Goal: Information Seeking & Learning: Learn about a topic

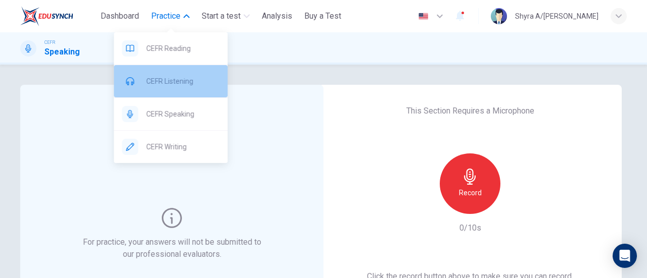
click at [176, 73] on div "CEFR Listening" at bounding box center [171, 81] width 114 height 32
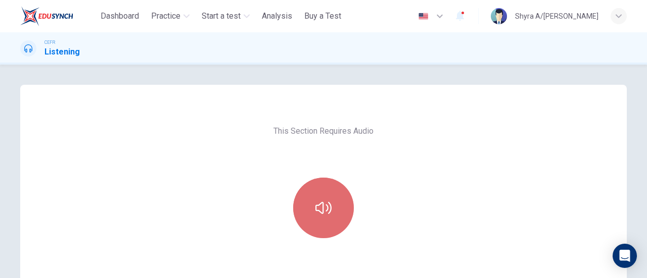
click at [339, 192] on button "button" at bounding box center [323, 208] width 61 height 61
click at [328, 210] on icon "button" at bounding box center [323, 208] width 16 height 12
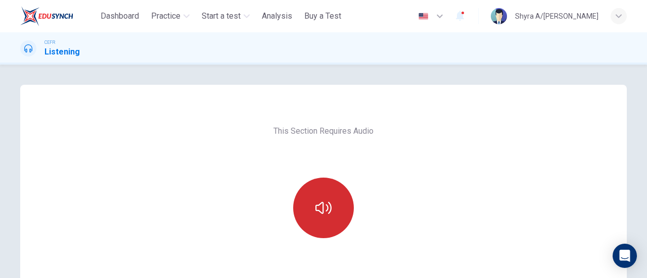
click at [338, 207] on button "button" at bounding box center [323, 208] width 61 height 61
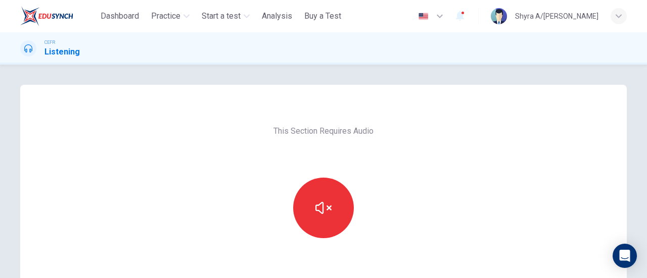
scroll to position [187, 0]
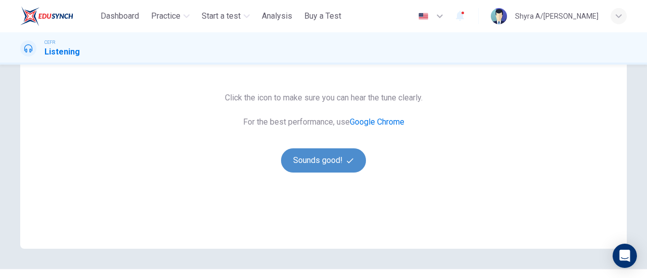
click at [315, 159] on button "Sounds good!" at bounding box center [323, 161] width 85 height 24
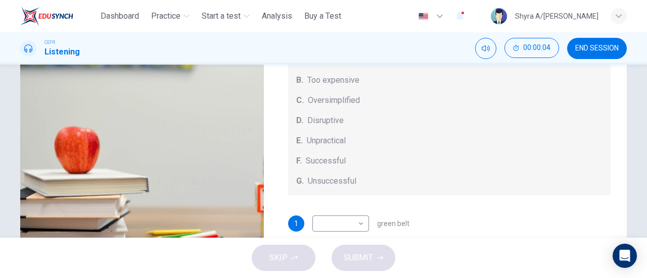
scroll to position [178, 0]
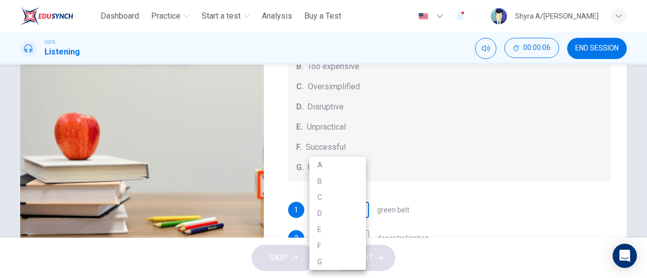
click at [341, 224] on body "This site uses cookies, as explained in our Privacy Policy . If you agree to th…" at bounding box center [323, 139] width 647 height 278
click at [342, 210] on li "D" at bounding box center [337, 214] width 57 height 16
type input "*"
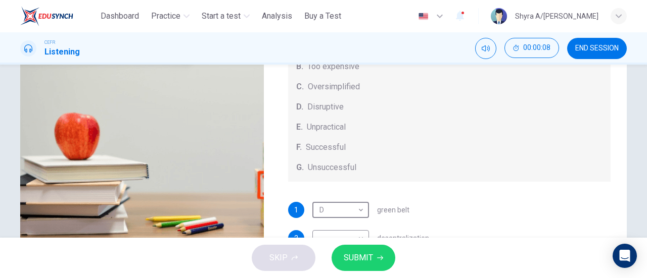
click at [357, 264] on span "SUBMIT" at bounding box center [358, 258] width 29 height 14
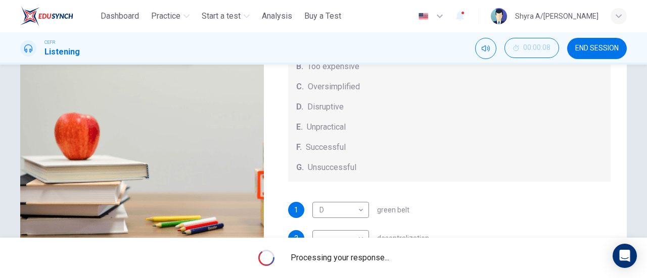
scroll to position [218, 0]
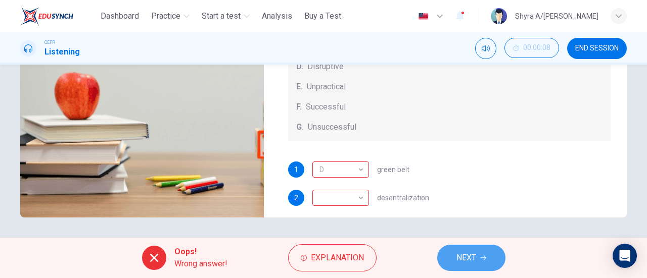
click at [463, 248] on button "NEXT" at bounding box center [471, 258] width 68 height 26
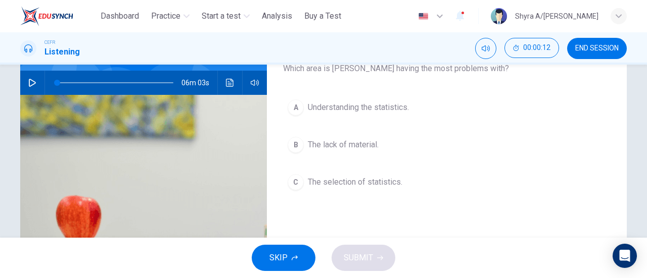
scroll to position [96, 0]
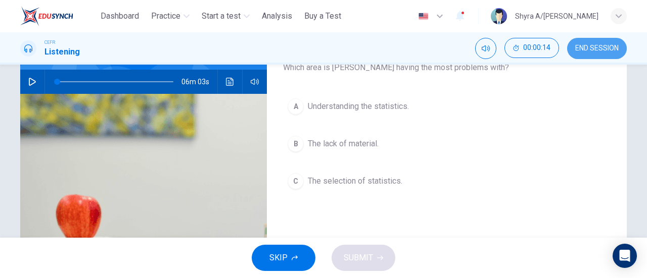
click at [593, 46] on span "END SESSION" at bounding box center [596, 48] width 43 height 8
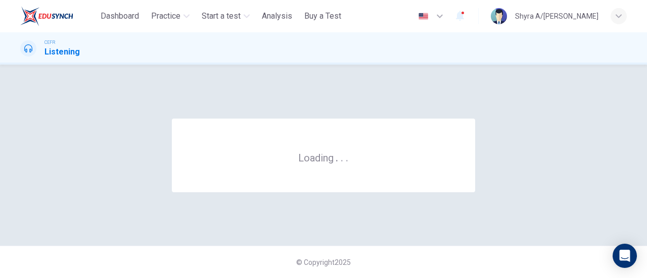
scroll to position [0, 0]
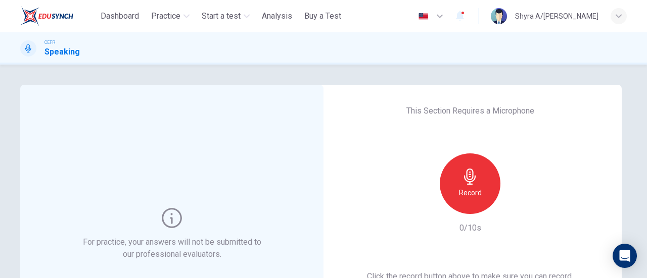
click at [490, 206] on div "Record" at bounding box center [469, 184] width 109 height 61
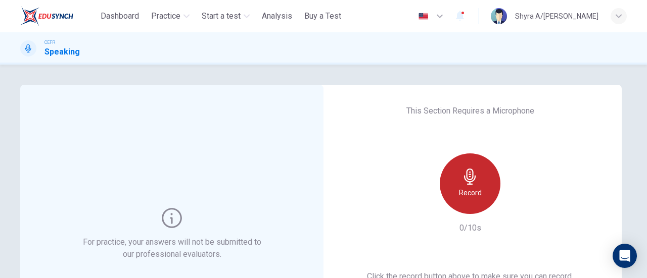
click at [476, 196] on h6 "Record" at bounding box center [470, 193] width 23 height 12
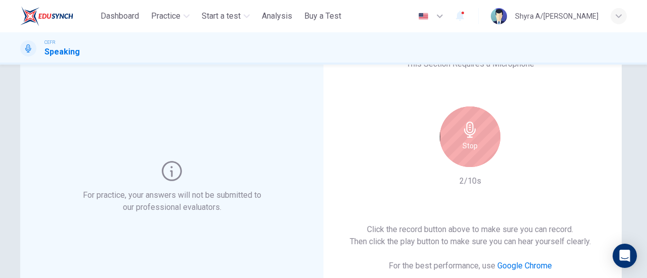
scroll to position [49, 0]
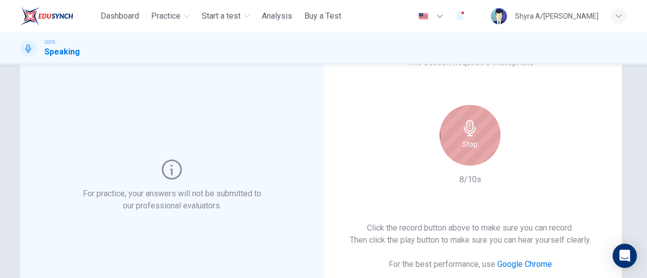
click at [477, 126] on div "Stop" at bounding box center [470, 135] width 61 height 61
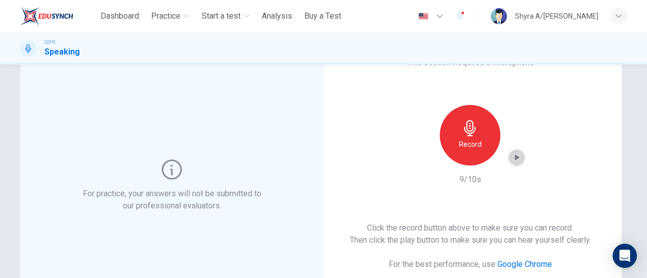
click at [511, 159] on icon "button" at bounding box center [516, 158] width 10 height 10
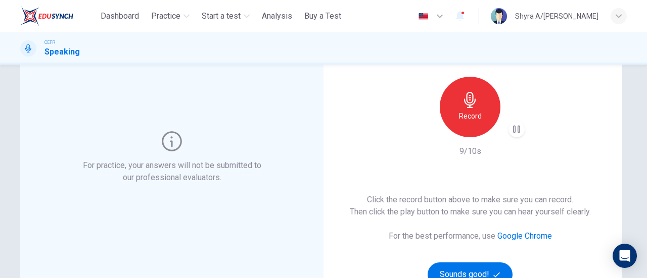
scroll to position [81, 0]
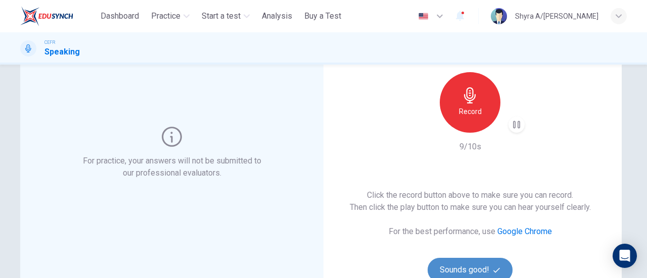
click at [453, 268] on button "Sounds good!" at bounding box center [470, 270] width 85 height 24
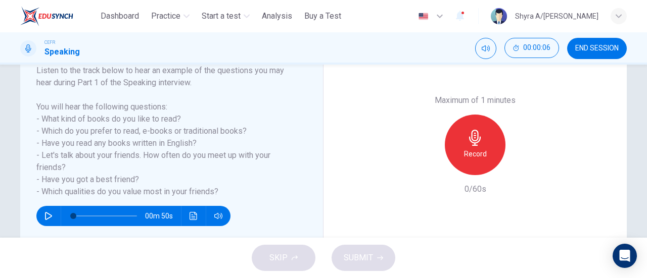
scroll to position [168, 0]
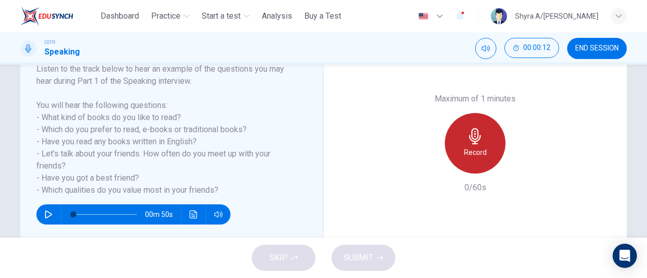
click at [483, 142] on div "Record" at bounding box center [475, 143] width 61 height 61
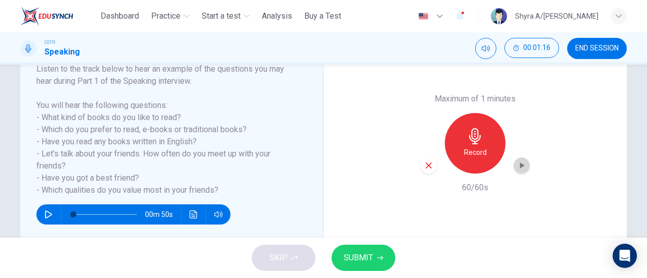
click at [518, 162] on icon "button" at bounding box center [521, 166] width 10 height 10
click at [359, 263] on span "SUBMIT" at bounding box center [358, 258] width 29 height 14
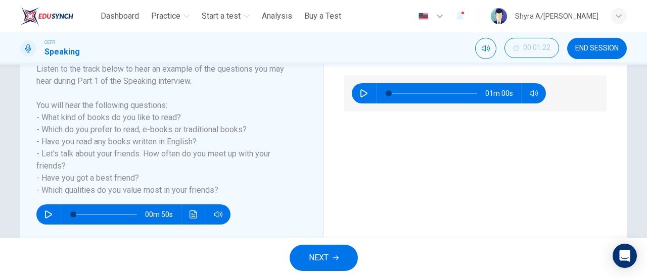
scroll to position [91, 0]
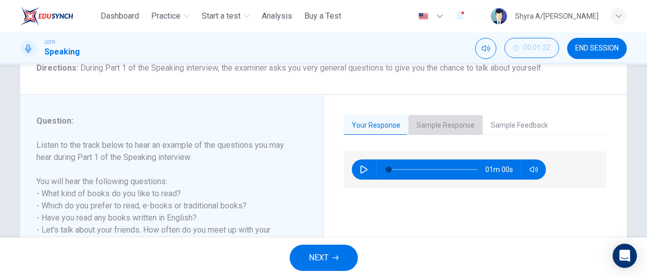
click at [460, 125] on button "Sample Response" at bounding box center [445, 125] width 74 height 21
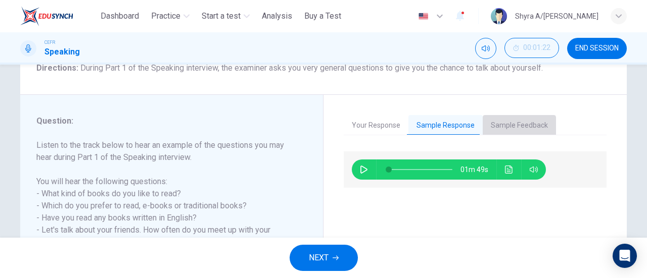
click at [501, 131] on button "Sample Feedback" at bounding box center [519, 125] width 73 height 21
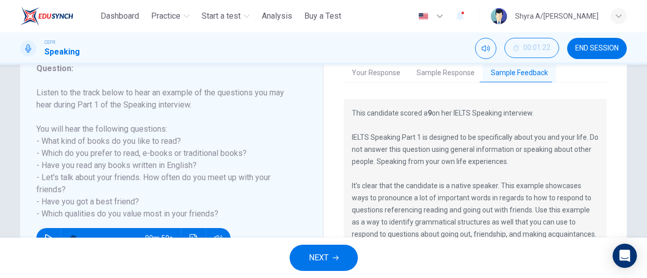
scroll to position [149, 0]
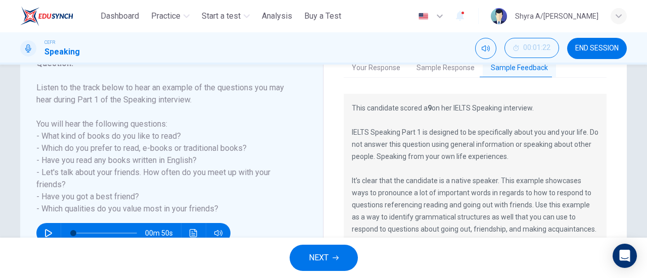
click at [329, 253] on button "NEXT" at bounding box center [324, 258] width 68 height 26
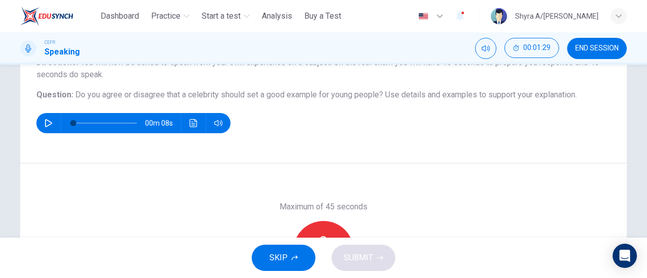
scroll to position [99, 0]
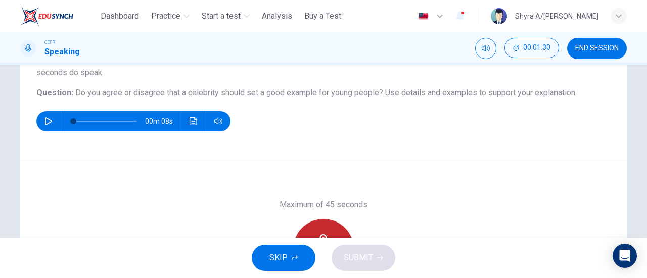
click at [317, 228] on div "Record" at bounding box center [323, 249] width 61 height 61
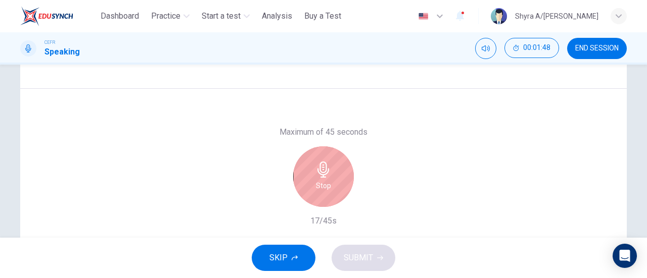
scroll to position [179, 0]
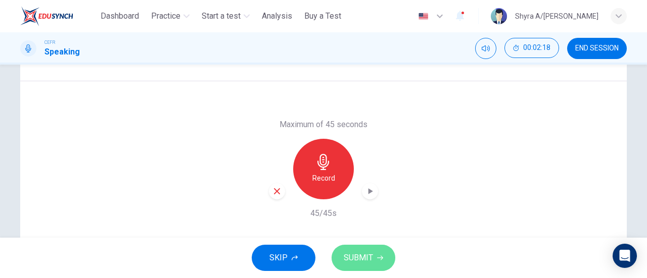
click at [356, 248] on button "SUBMIT" at bounding box center [364, 258] width 64 height 26
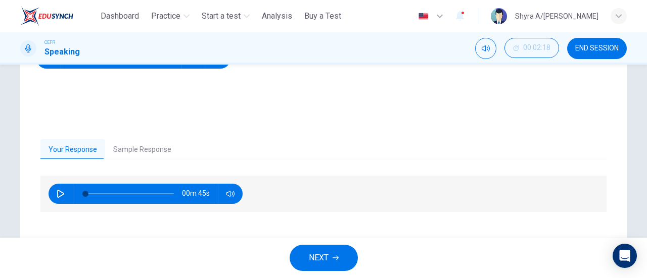
scroll to position [127, 0]
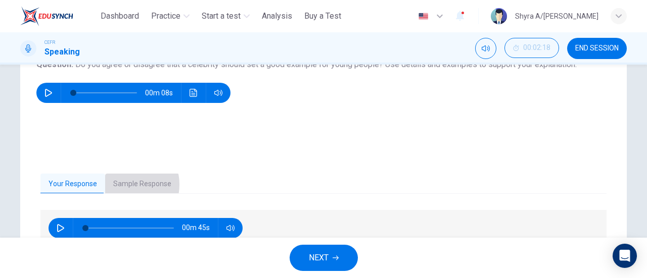
click at [121, 184] on button "Sample Response" at bounding box center [142, 184] width 74 height 21
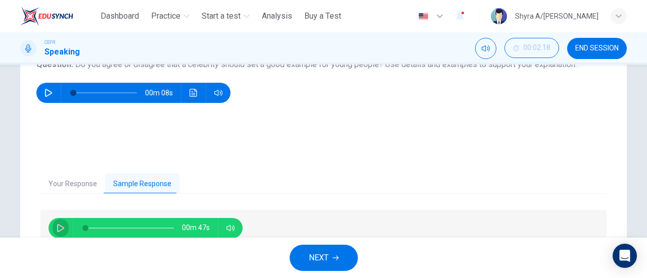
click at [57, 224] on icon "button" at bounding box center [60, 228] width 7 height 8
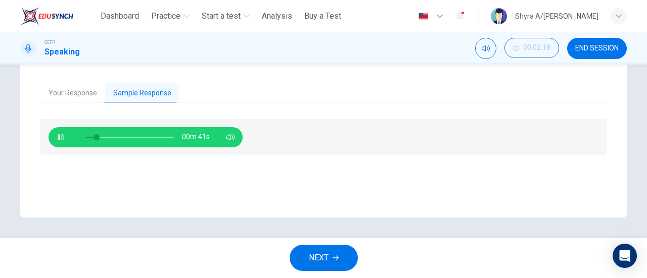
type input "**"
click at [310, 252] on span "NEXT" at bounding box center [319, 258] width 20 height 14
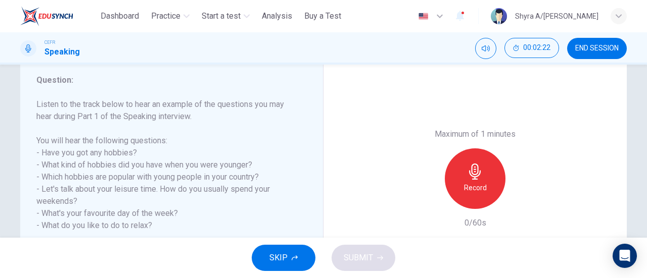
scroll to position [138, 0]
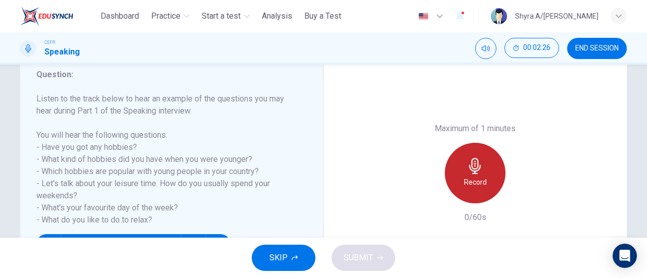
click at [451, 177] on div "Record" at bounding box center [475, 173] width 61 height 61
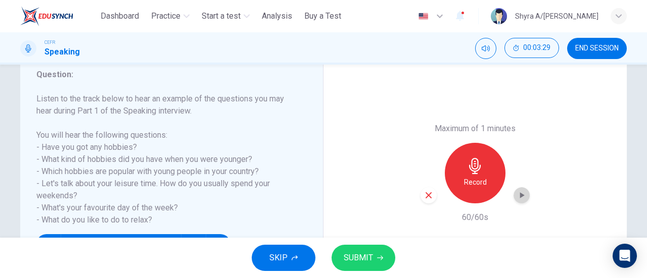
click at [522, 199] on icon "button" at bounding box center [521, 196] width 10 height 10
click at [379, 262] on button "SUBMIT" at bounding box center [364, 258] width 64 height 26
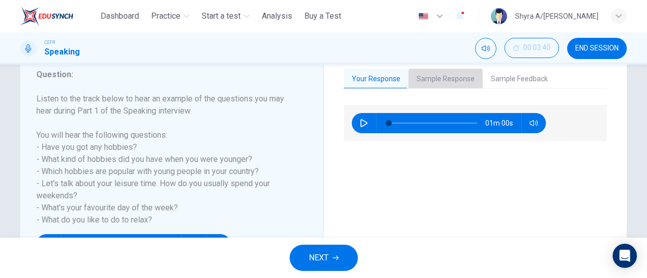
click at [450, 74] on button "Sample Response" at bounding box center [445, 79] width 74 height 21
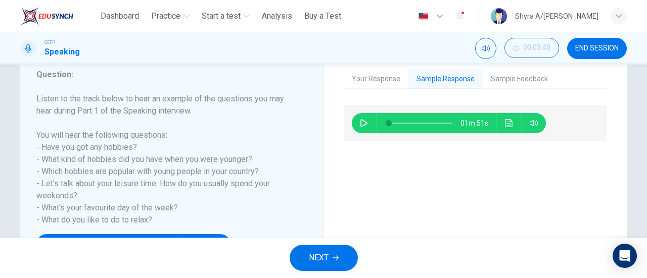
drag, startPoint x: 531, startPoint y: 67, endPoint x: 520, endPoint y: 74, distance: 13.2
click at [520, 74] on div "Your Response Sample Response Sample Feedback 01m 00s 01m 51s This candidate sc…" at bounding box center [474, 174] width 303 height 250
click at [520, 74] on button "Sample Feedback" at bounding box center [519, 79] width 73 height 21
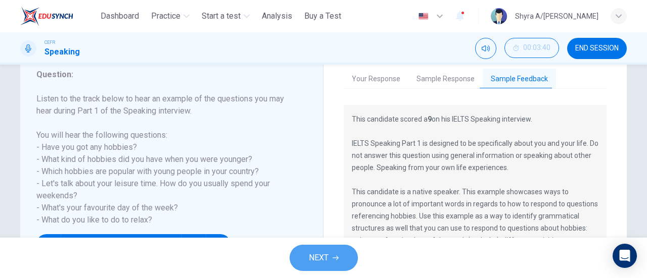
click at [326, 257] on span "NEXT" at bounding box center [319, 258] width 20 height 14
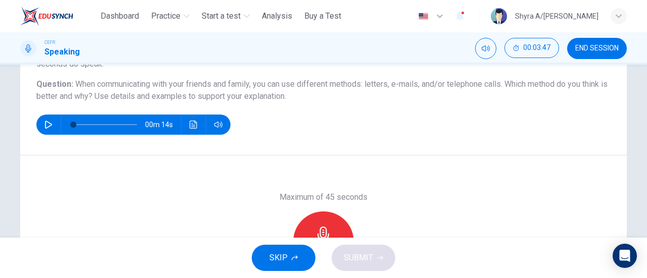
scroll to position [111, 0]
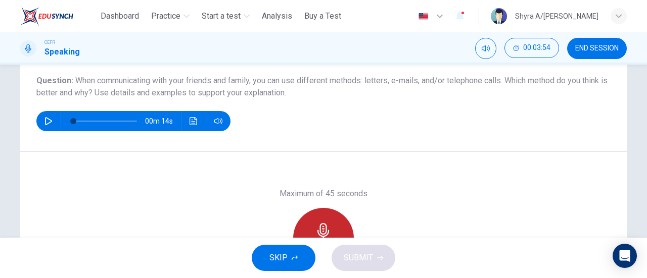
click at [325, 224] on icon "button" at bounding box center [323, 231] width 16 height 16
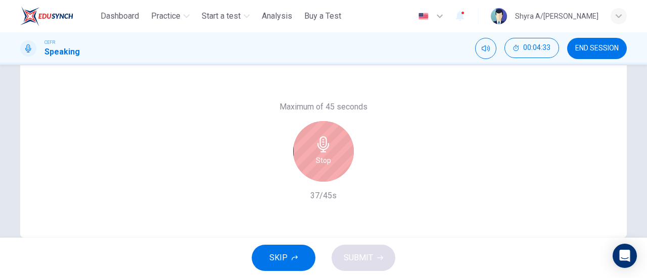
scroll to position [204, 0]
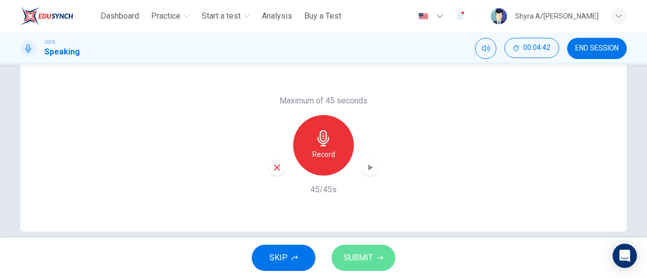
click at [376, 261] on button "SUBMIT" at bounding box center [364, 258] width 64 height 26
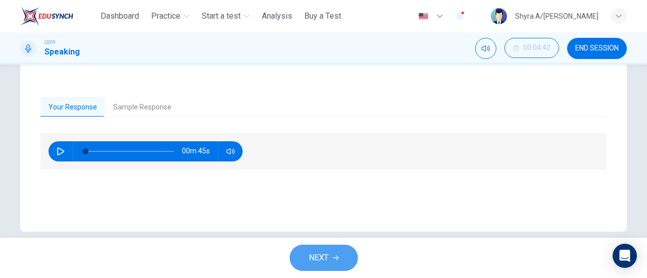
click at [324, 264] on span "NEXT" at bounding box center [319, 258] width 20 height 14
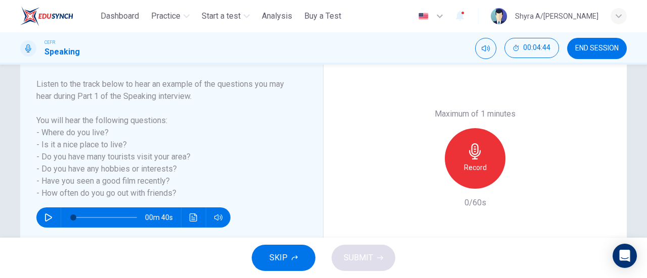
scroll to position [155, 0]
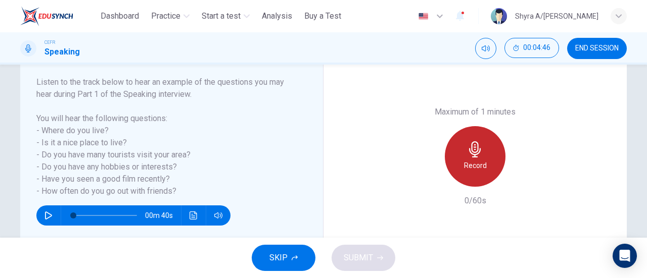
click at [454, 169] on div "Record" at bounding box center [475, 156] width 61 height 61
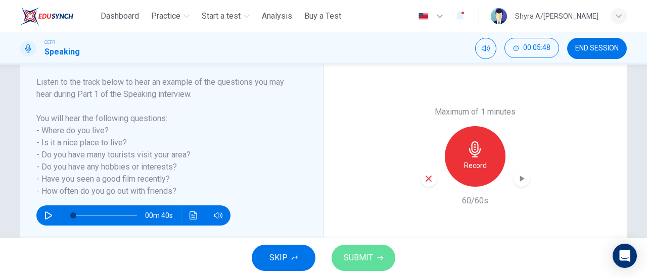
click at [358, 261] on span "SUBMIT" at bounding box center [358, 258] width 29 height 14
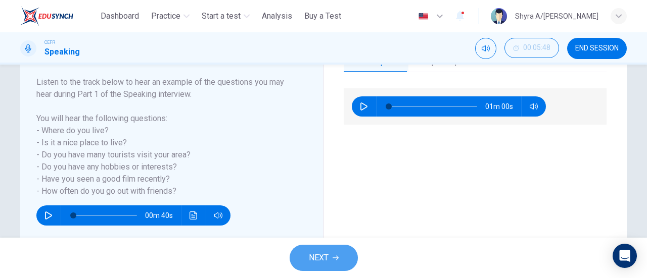
click at [326, 255] on span "NEXT" at bounding box center [319, 258] width 20 height 14
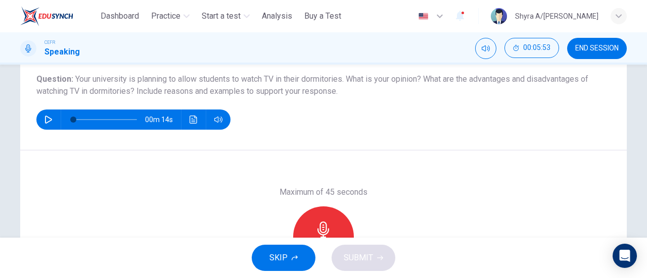
scroll to position [114, 0]
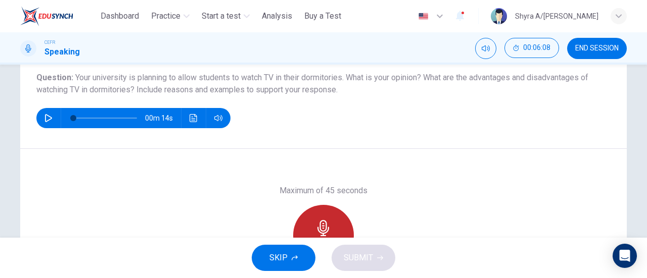
click at [333, 219] on div "Record" at bounding box center [323, 235] width 61 height 61
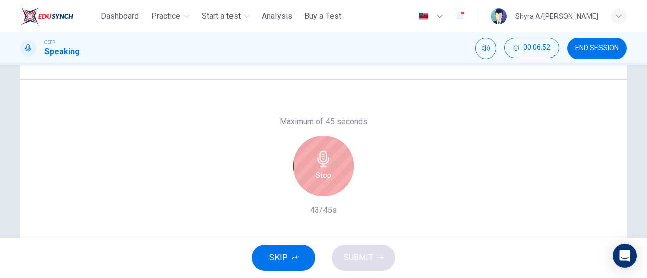
scroll to position [184, 0]
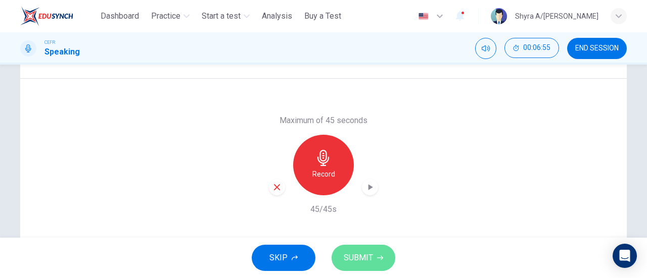
click at [359, 252] on span "SUBMIT" at bounding box center [358, 258] width 29 height 14
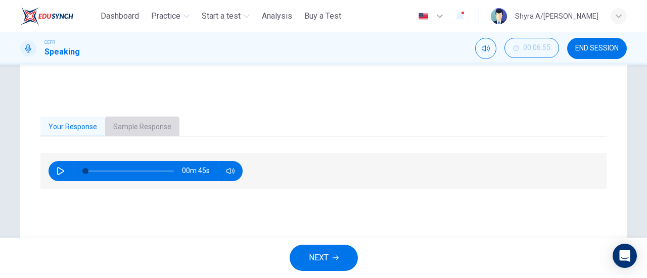
click at [136, 134] on button "Sample Response" at bounding box center [142, 127] width 74 height 21
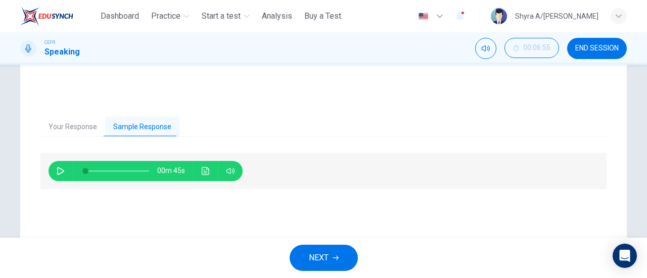
click at [68, 168] on div "00m 45s" at bounding box center [146, 171] width 194 height 20
click at [62, 169] on icon "button" at bounding box center [61, 171] width 8 height 8
type input "*"
click at [316, 257] on span "NEXT" at bounding box center [319, 258] width 20 height 14
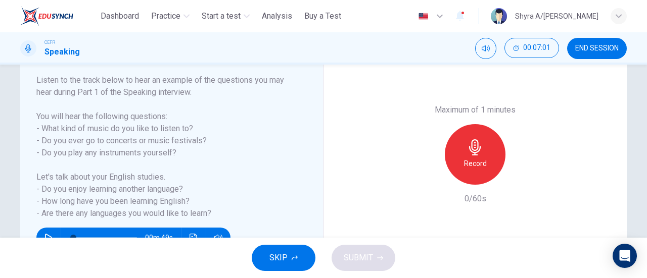
scroll to position [155, 0]
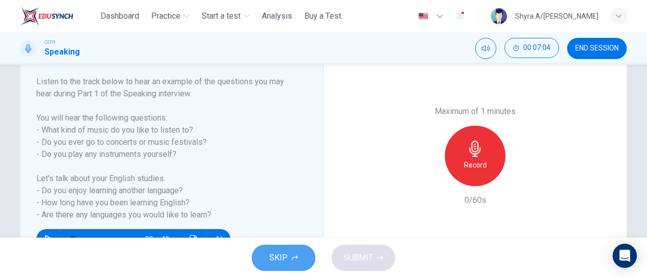
click at [284, 258] on span "SKIP" at bounding box center [278, 258] width 18 height 14
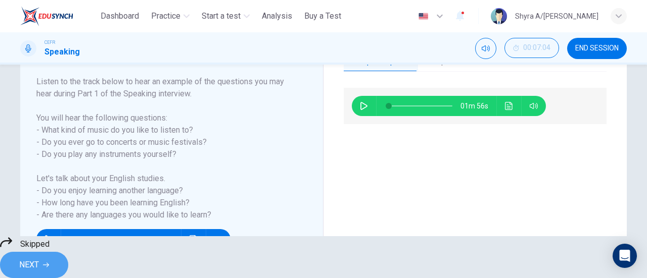
click at [39, 258] on span "NEXT" at bounding box center [29, 265] width 20 height 14
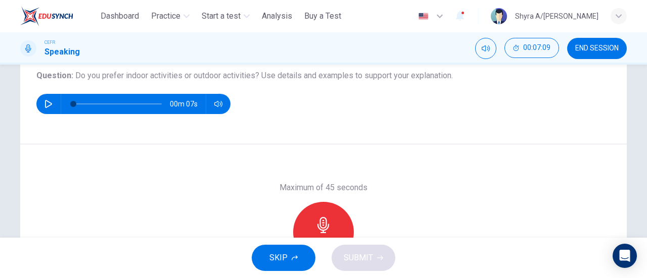
scroll to position [120, 0]
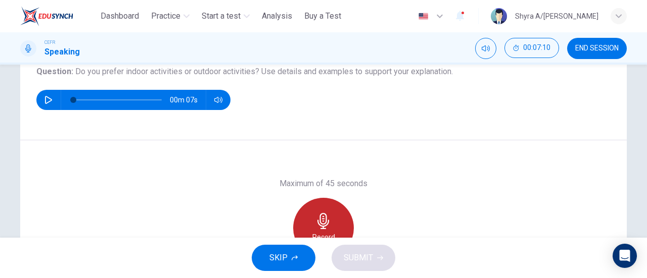
click at [328, 202] on div "Record" at bounding box center [323, 228] width 61 height 61
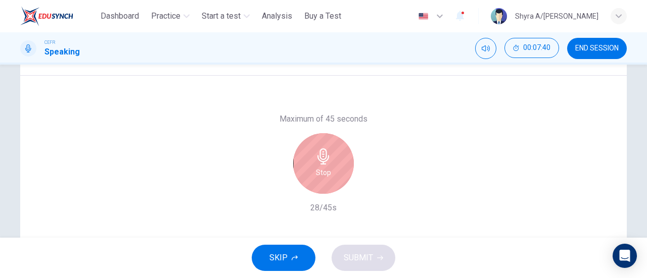
scroll to position [193, 0]
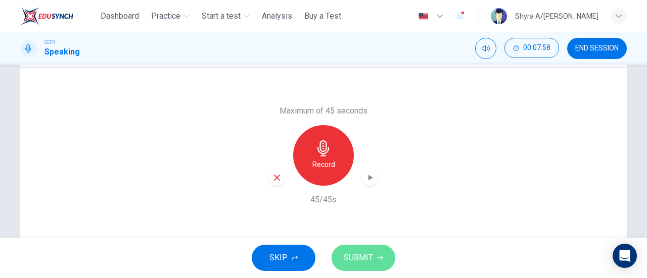
click at [342, 252] on button "SUBMIT" at bounding box center [364, 258] width 64 height 26
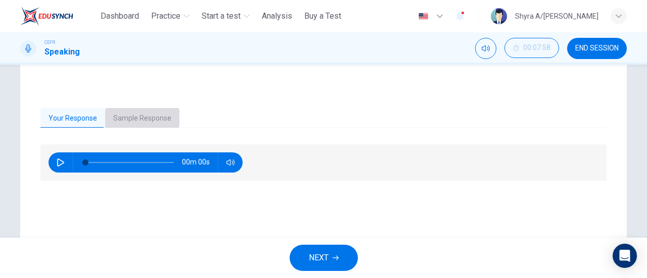
click at [117, 117] on button "Sample Response" at bounding box center [142, 118] width 74 height 21
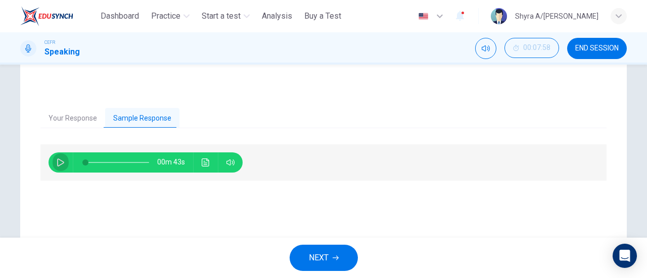
click at [61, 159] on icon "button" at bounding box center [61, 163] width 8 height 8
type input "**"
click at [331, 252] on button "NEXT" at bounding box center [324, 258] width 68 height 26
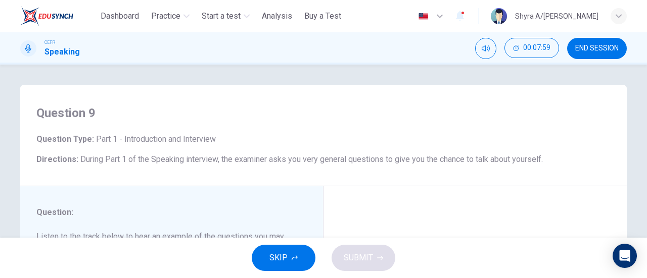
scroll to position [152, 0]
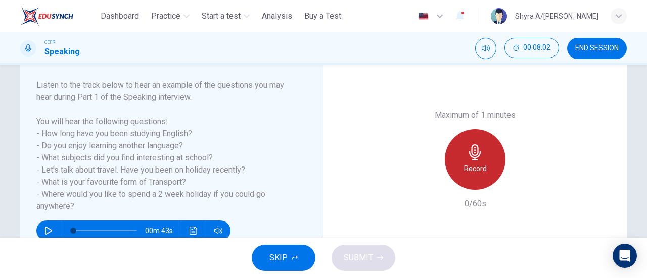
click at [463, 160] on div "Record" at bounding box center [475, 159] width 61 height 61
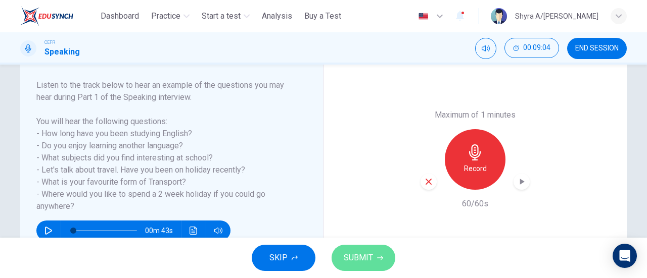
click at [359, 253] on span "SUBMIT" at bounding box center [358, 258] width 29 height 14
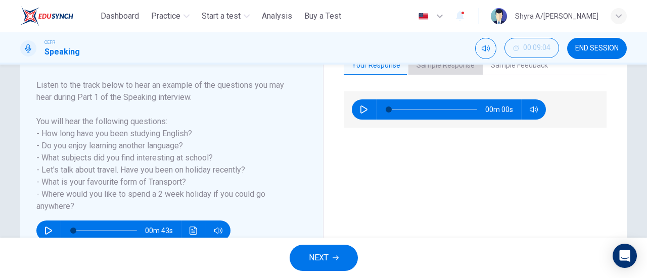
click at [458, 66] on button "Sample Response" at bounding box center [445, 65] width 74 height 21
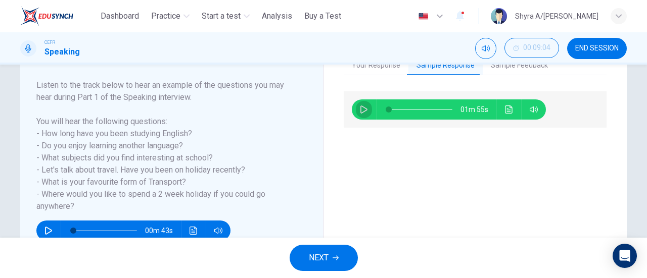
click at [360, 114] on button "button" at bounding box center [364, 110] width 16 height 20
type input "*"
click at [501, 67] on button "Sample Feedback" at bounding box center [519, 65] width 73 height 21
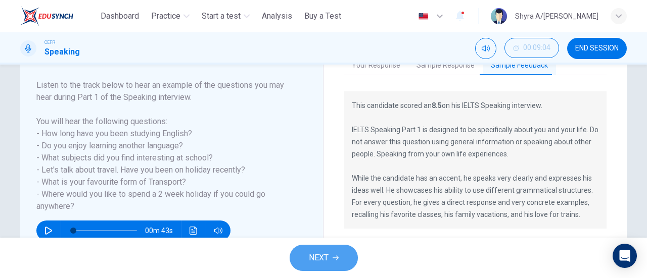
click at [325, 258] on span "NEXT" at bounding box center [319, 258] width 20 height 14
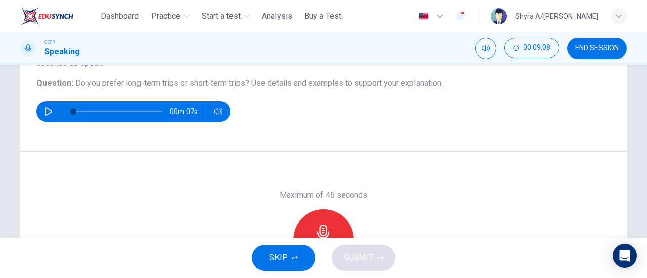
scroll to position [119, 0]
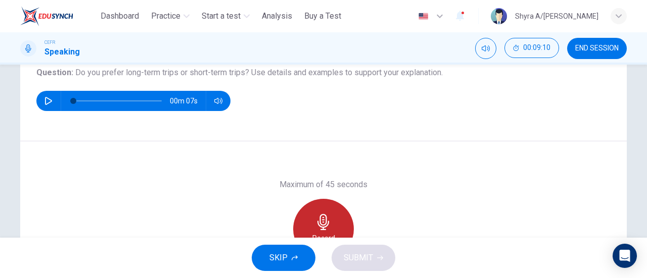
click at [329, 209] on div "Record" at bounding box center [323, 229] width 61 height 61
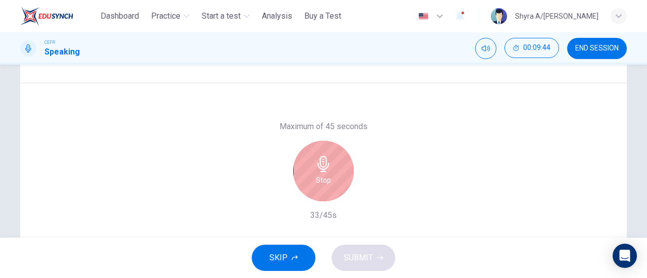
scroll to position [174, 0]
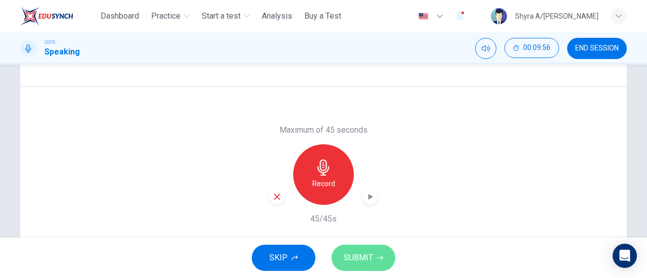
click at [354, 265] on span "SUBMIT" at bounding box center [358, 258] width 29 height 14
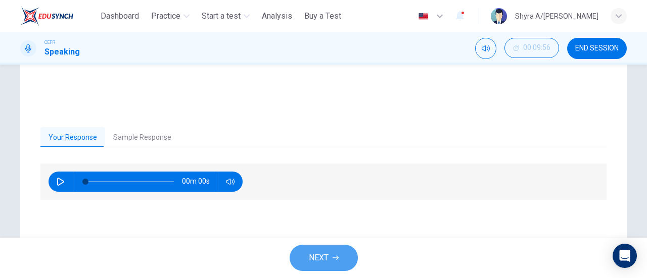
click at [342, 259] on button "NEXT" at bounding box center [324, 258] width 68 height 26
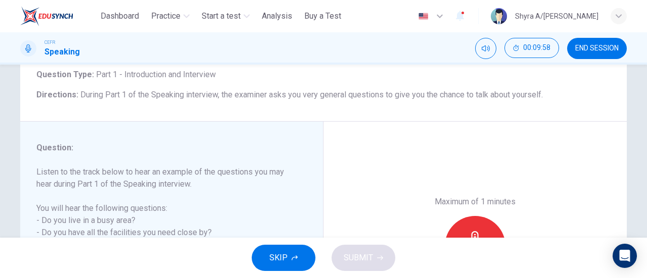
scroll to position [75, 0]
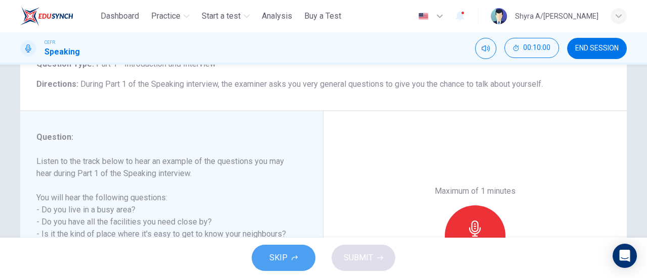
click at [284, 267] on button "SKIP" at bounding box center [284, 258] width 64 height 26
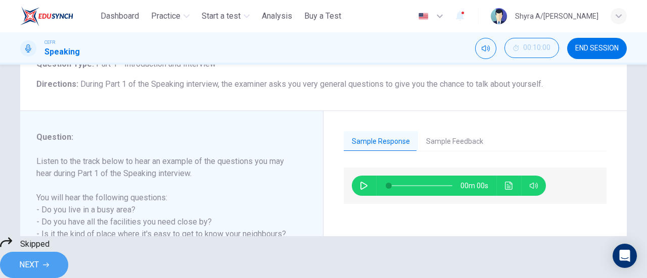
click at [68, 263] on button "NEXT" at bounding box center [34, 265] width 68 height 26
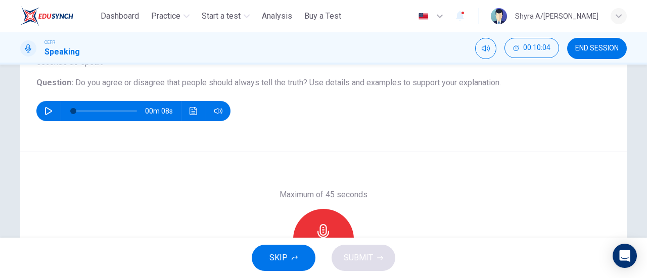
scroll to position [109, 0]
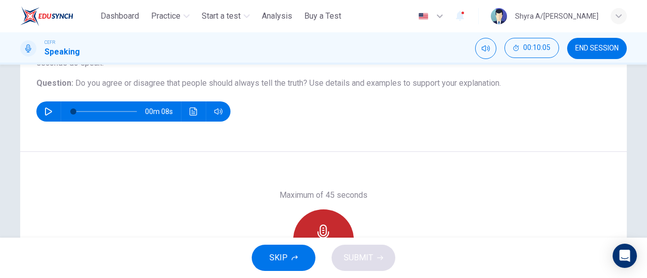
click at [330, 220] on div "Record" at bounding box center [323, 240] width 61 height 61
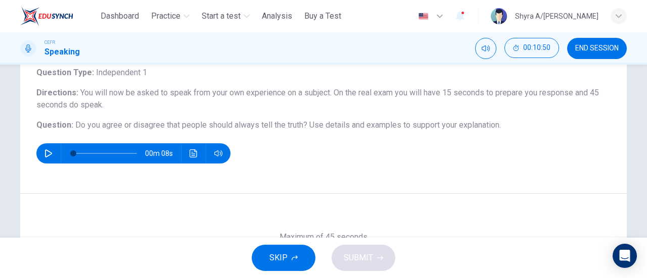
scroll to position [218, 0]
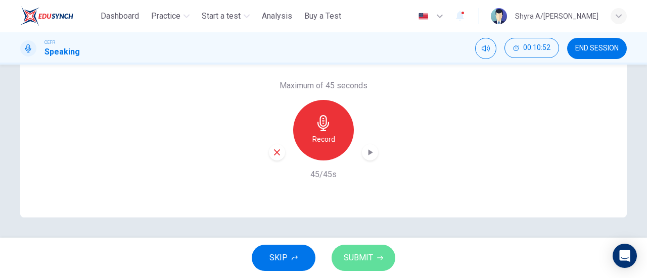
click at [365, 263] on span "SUBMIT" at bounding box center [358, 258] width 29 height 14
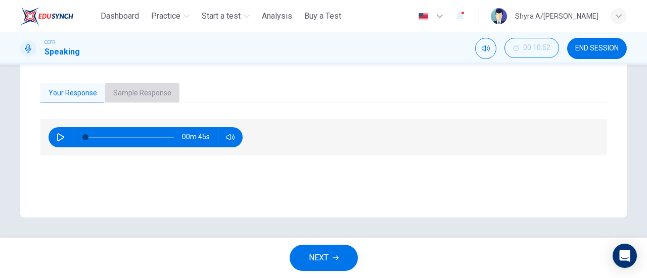
click at [121, 87] on button "Sample Response" at bounding box center [142, 93] width 74 height 21
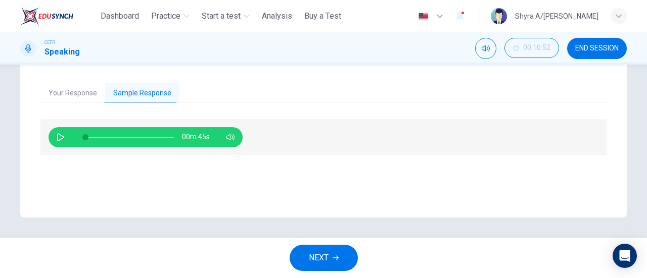
click at [56, 132] on button "button" at bounding box center [61, 137] width 16 height 20
type input "*"
click at [312, 260] on span "NEXT" at bounding box center [319, 258] width 20 height 14
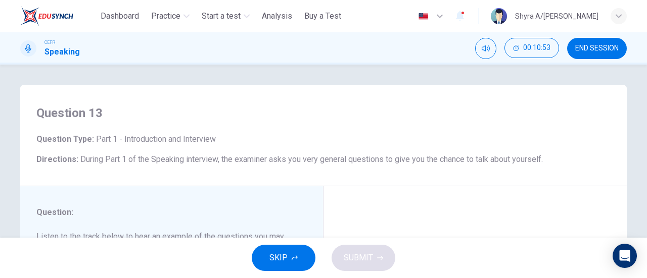
scroll to position [152, 0]
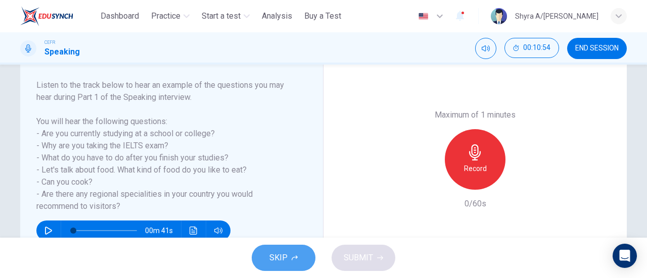
click at [283, 260] on span "SKIP" at bounding box center [278, 258] width 18 height 14
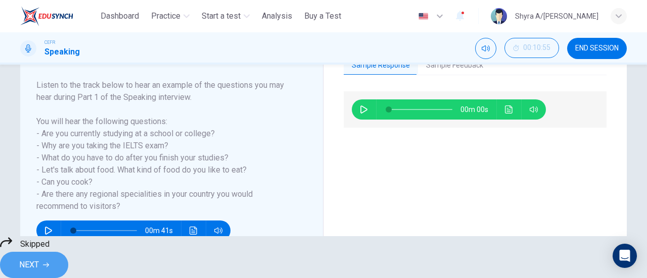
click at [49, 262] on icon "button" at bounding box center [46, 265] width 6 height 6
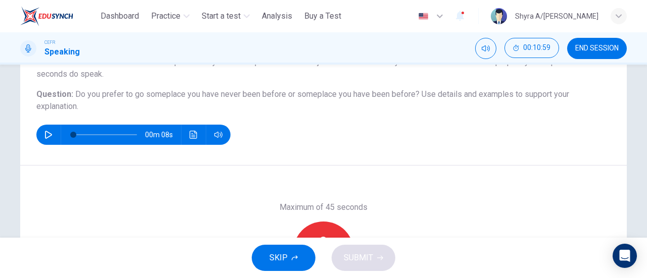
scroll to position [98, 0]
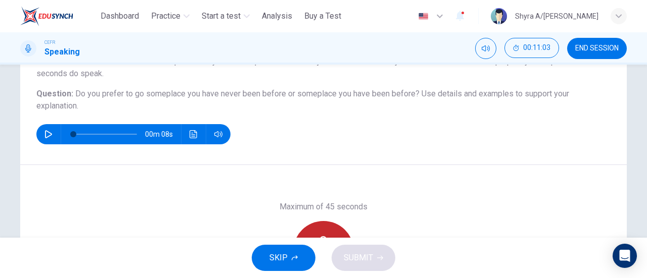
click at [326, 224] on div "Record" at bounding box center [323, 251] width 61 height 61
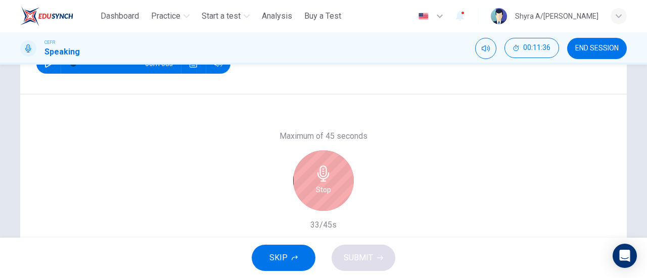
scroll to position [170, 0]
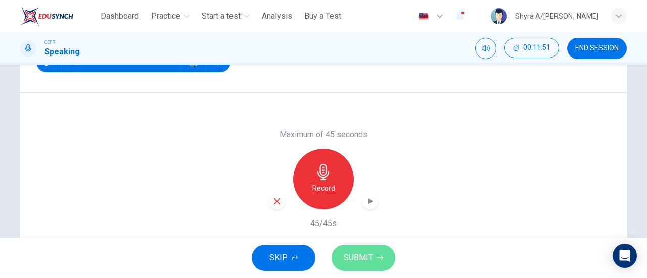
click at [374, 249] on button "SUBMIT" at bounding box center [364, 258] width 64 height 26
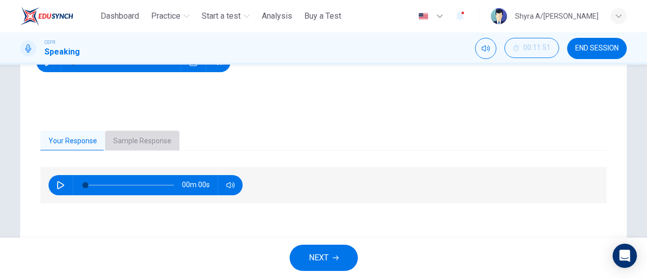
click at [145, 147] on button "Sample Response" at bounding box center [142, 141] width 74 height 21
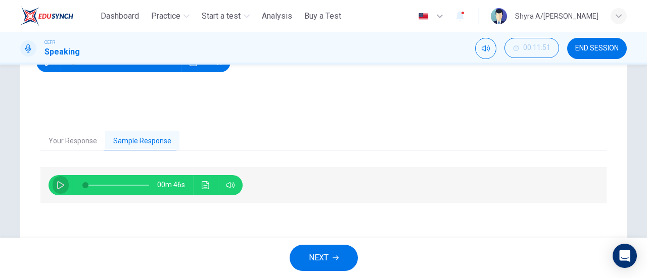
click at [54, 193] on button "button" at bounding box center [61, 185] width 16 height 20
click at [308, 242] on div "NEXT" at bounding box center [323, 258] width 647 height 40
type input "**"
click at [309, 246] on button "NEXT" at bounding box center [324, 258] width 68 height 26
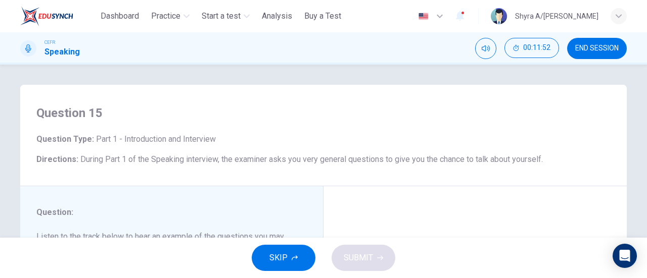
scroll to position [152, 0]
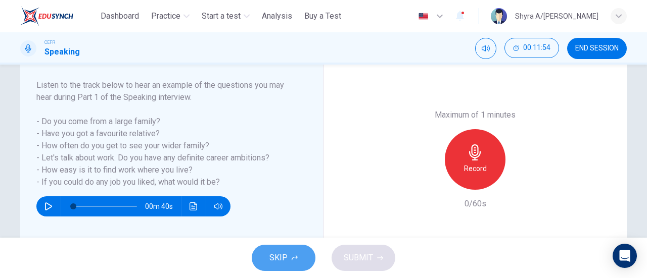
click at [284, 259] on span "SKIP" at bounding box center [278, 258] width 18 height 14
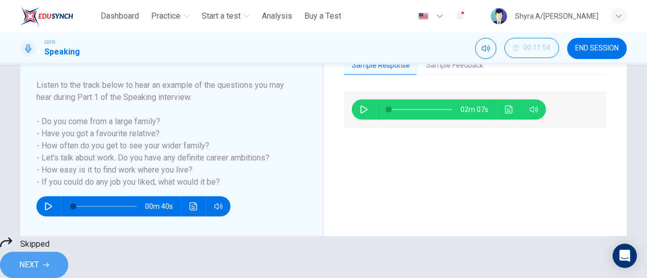
click at [39, 258] on span "NEXT" at bounding box center [29, 265] width 20 height 14
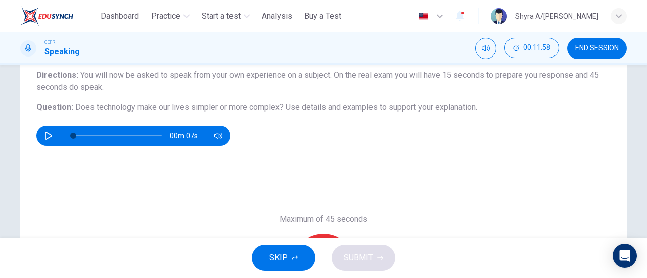
scroll to position [96, 0]
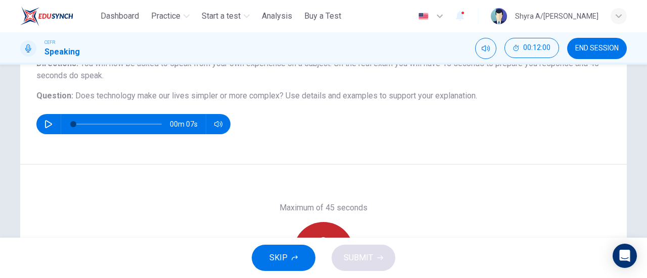
click at [315, 231] on div "Record" at bounding box center [323, 252] width 61 height 61
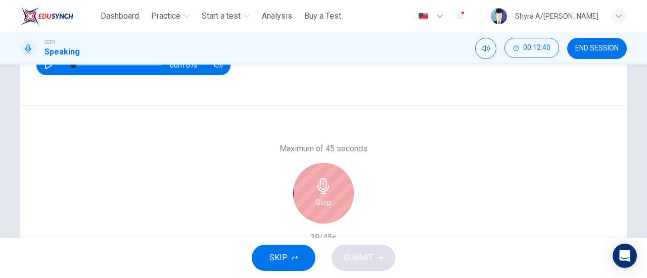
scroll to position [156, 0]
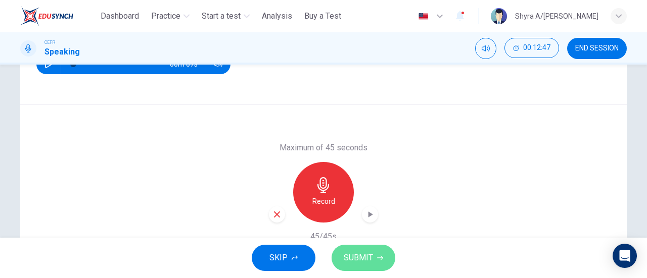
click at [344, 253] on span "SUBMIT" at bounding box center [358, 258] width 29 height 14
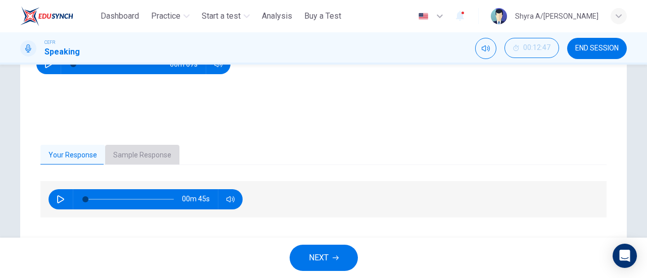
click at [138, 155] on button "Sample Response" at bounding box center [142, 155] width 74 height 21
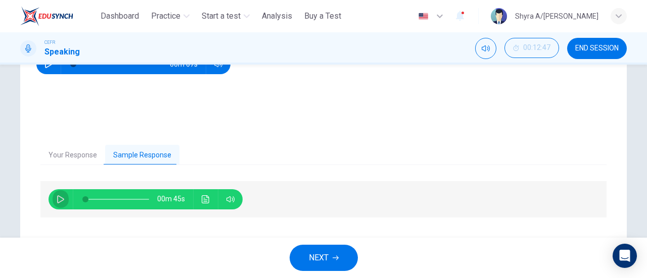
click at [54, 198] on button "button" at bounding box center [61, 200] width 16 height 20
type input "*"
click at [321, 256] on span "NEXT" at bounding box center [319, 258] width 20 height 14
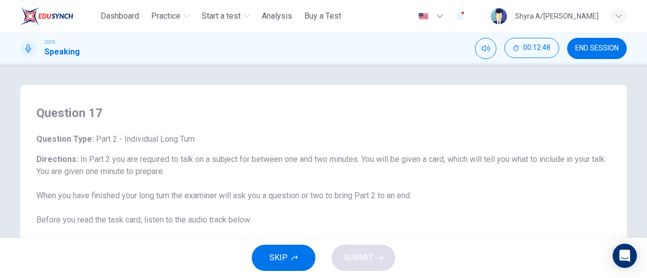
scroll to position [152, 0]
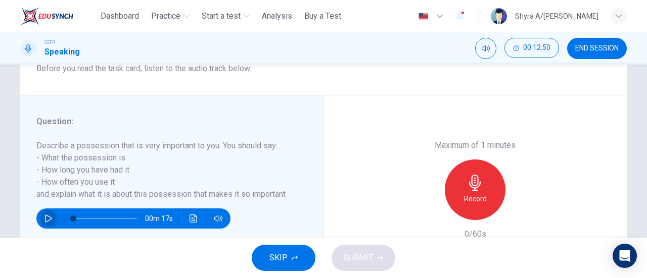
click at [45, 221] on icon "button" at bounding box center [48, 219] width 7 height 8
click at [45, 221] on icon "button" at bounding box center [48, 219] width 8 height 8
click at [276, 255] on span "SKIP" at bounding box center [278, 258] width 18 height 14
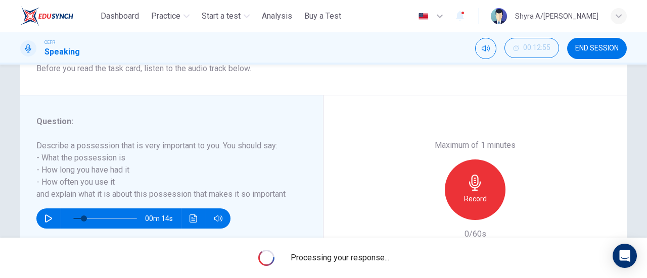
type input "**"
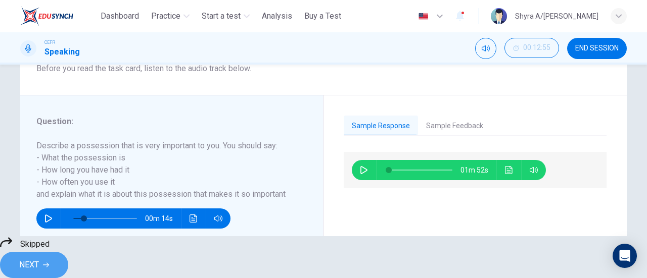
click at [68, 253] on button "NEXT" at bounding box center [34, 265] width 68 height 26
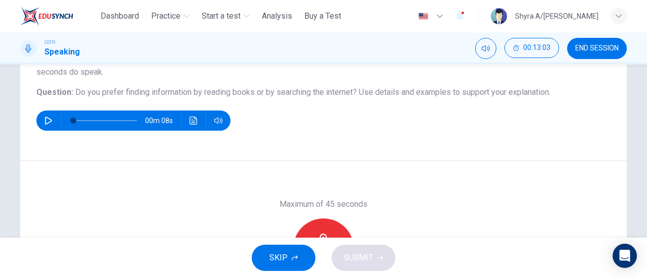
scroll to position [103, 0]
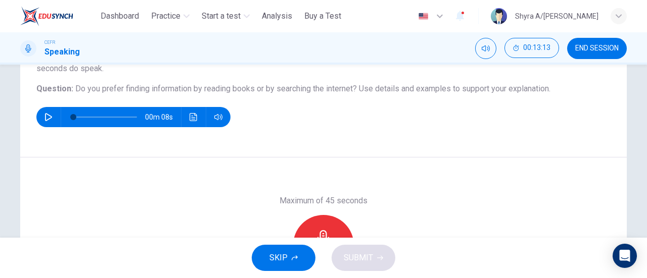
click at [322, 224] on div "Record" at bounding box center [323, 245] width 61 height 61
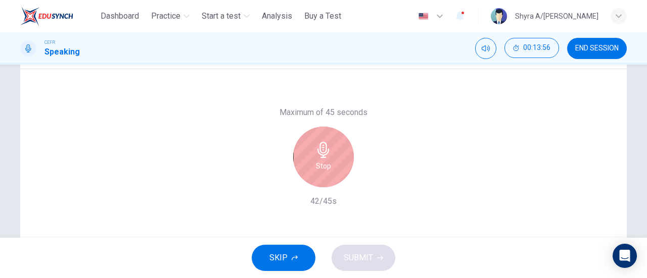
scroll to position [197, 0]
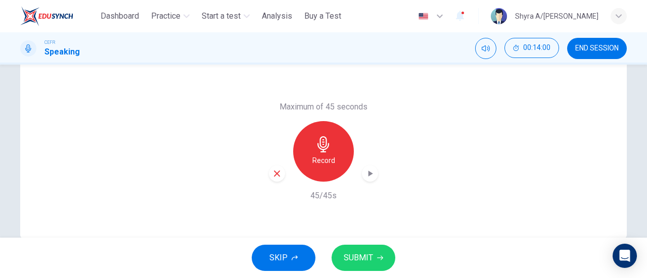
click at [386, 253] on button "SUBMIT" at bounding box center [364, 258] width 64 height 26
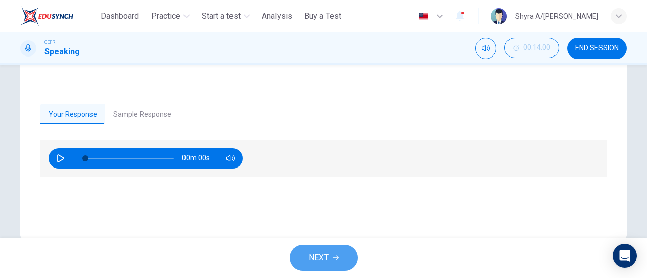
click at [336, 253] on button "NEXT" at bounding box center [324, 258] width 68 height 26
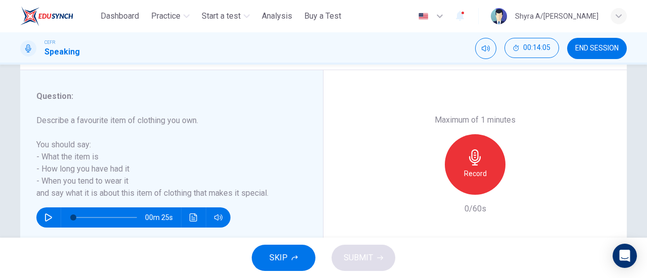
scroll to position [176, 0]
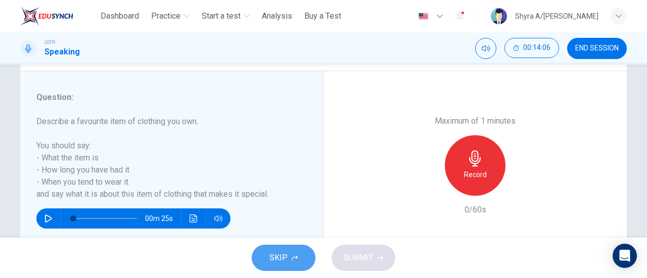
click at [283, 271] on button "SKIP" at bounding box center [284, 258] width 64 height 26
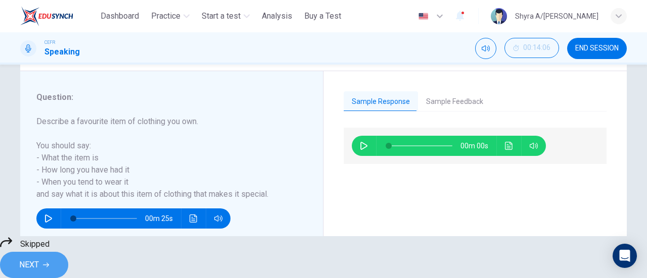
click at [39, 258] on span "NEXT" at bounding box center [29, 265] width 20 height 14
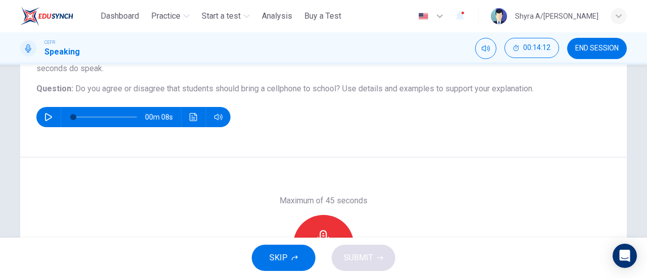
scroll to position [106, 0]
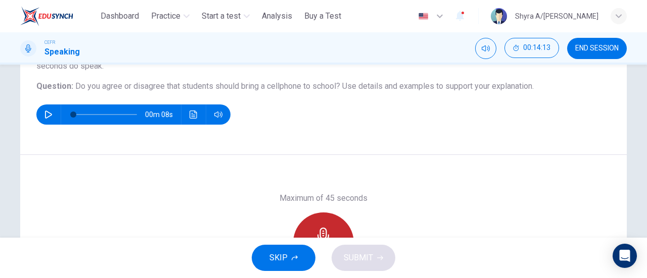
click at [314, 221] on div "Record" at bounding box center [323, 243] width 61 height 61
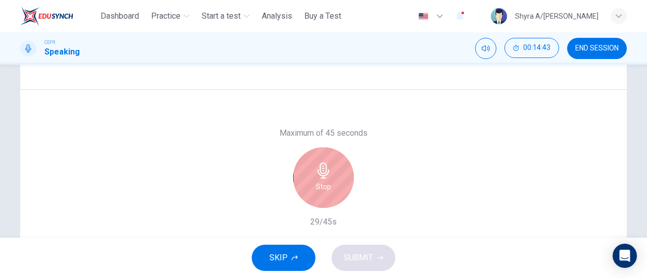
scroll to position [176, 0]
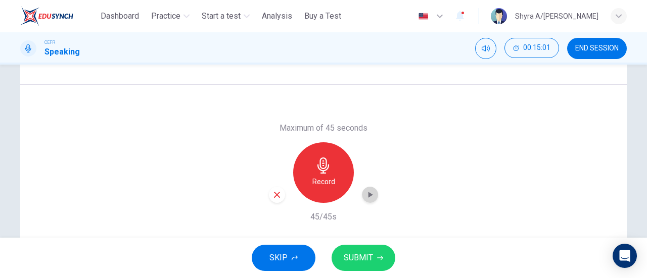
click at [370, 191] on icon "button" at bounding box center [370, 195] width 10 height 10
click at [357, 249] on button "SUBMIT" at bounding box center [364, 258] width 64 height 26
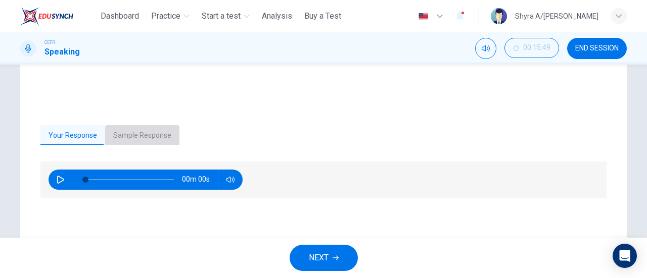
click at [149, 136] on button "Sample Response" at bounding box center [142, 135] width 74 height 21
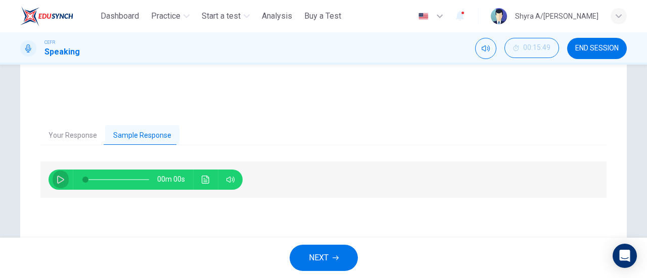
click at [60, 178] on icon "button" at bounding box center [60, 180] width 7 height 8
type input "**"
click at [325, 256] on span "NEXT" at bounding box center [319, 258] width 20 height 14
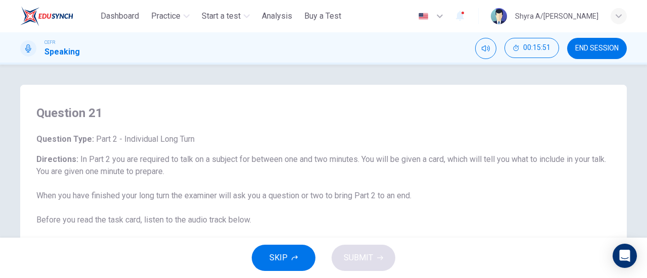
scroll to position [152, 0]
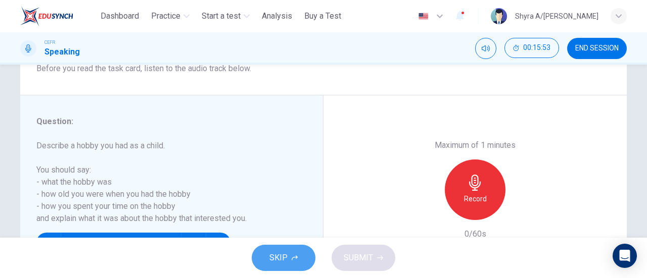
click at [268, 259] on button "SKIP" at bounding box center [284, 258] width 64 height 26
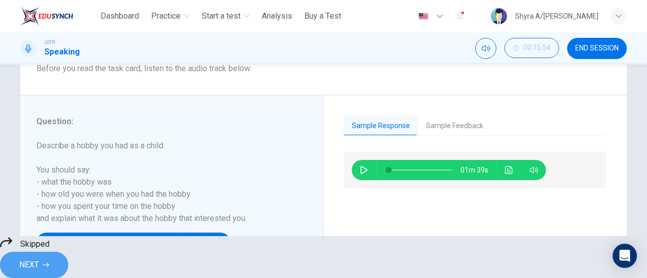
click at [39, 258] on span "NEXT" at bounding box center [29, 265] width 20 height 14
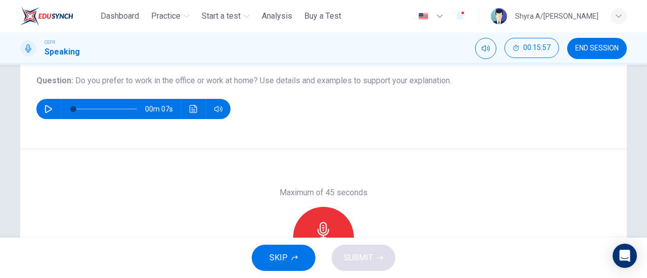
scroll to position [115, 0]
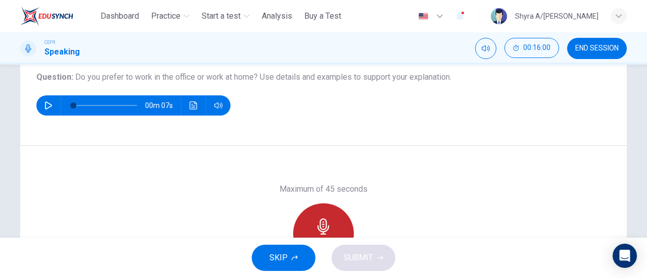
click at [319, 214] on div "Record" at bounding box center [323, 234] width 61 height 61
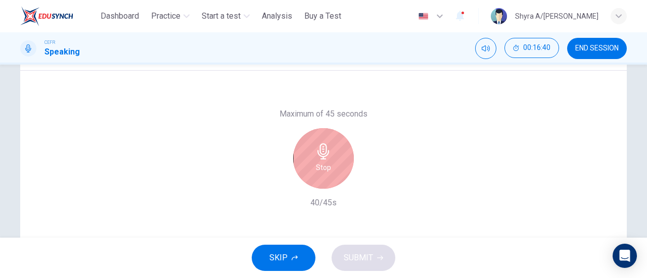
scroll to position [190, 0]
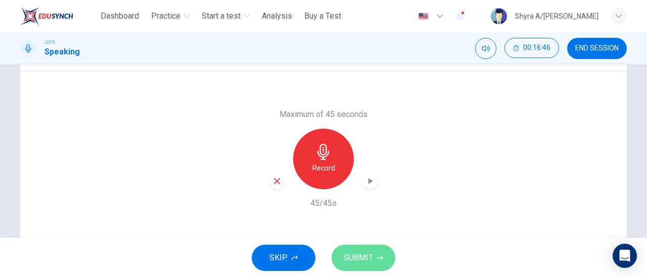
click at [365, 254] on span "SUBMIT" at bounding box center [358, 258] width 29 height 14
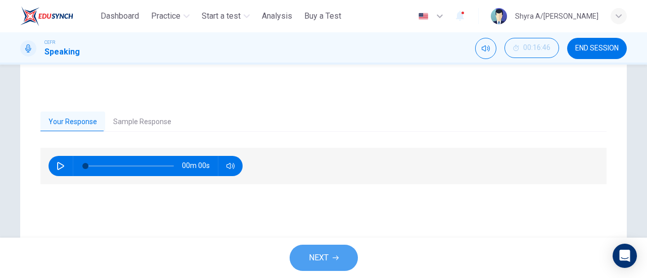
click at [315, 259] on span "NEXT" at bounding box center [319, 258] width 20 height 14
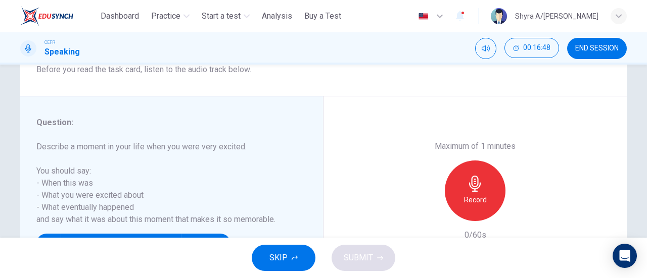
scroll to position [152, 0]
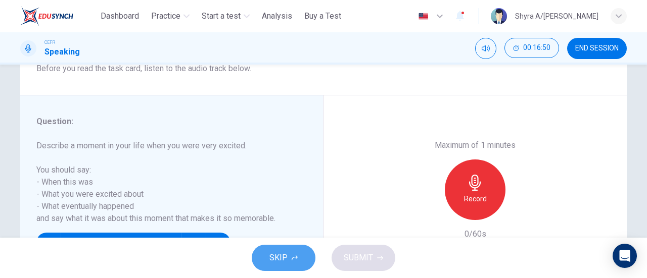
click at [290, 257] on button "SKIP" at bounding box center [284, 258] width 64 height 26
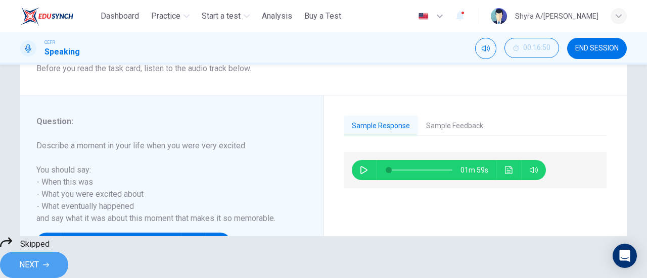
click at [68, 252] on button "NEXT" at bounding box center [34, 265] width 68 height 26
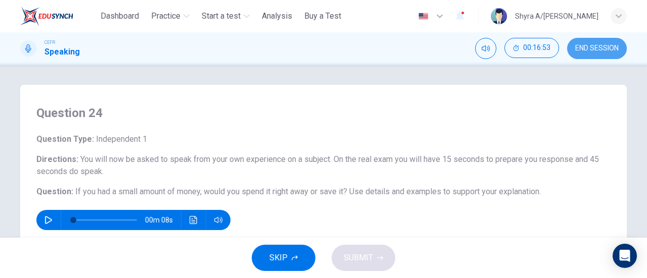
click at [595, 41] on button "END SESSION" at bounding box center [597, 48] width 60 height 21
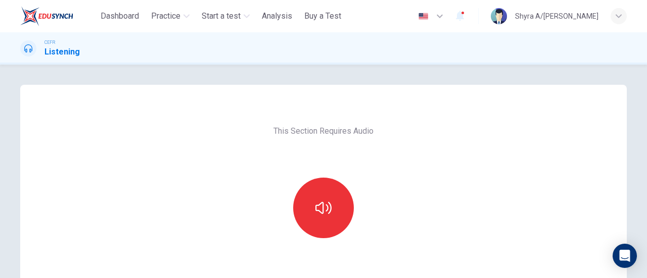
click at [344, 168] on div "This Section Requires Audio Click the icon to make sure you can hear the tune c…" at bounding box center [324, 260] width 214 height 351
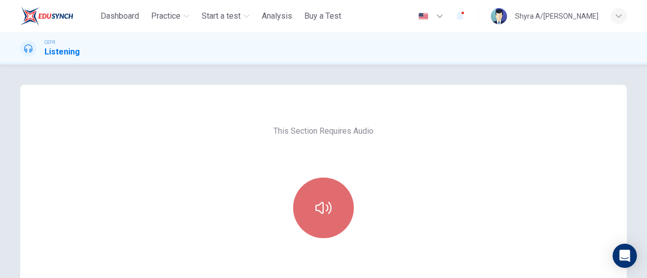
click at [330, 203] on button "button" at bounding box center [323, 208] width 61 height 61
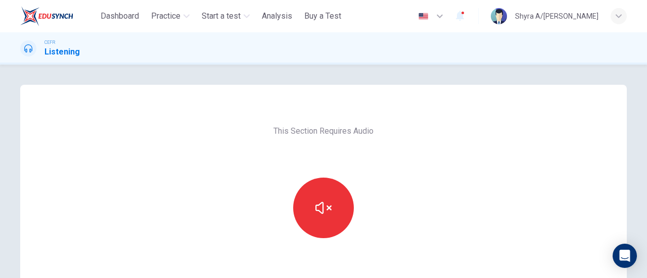
scroll to position [187, 0]
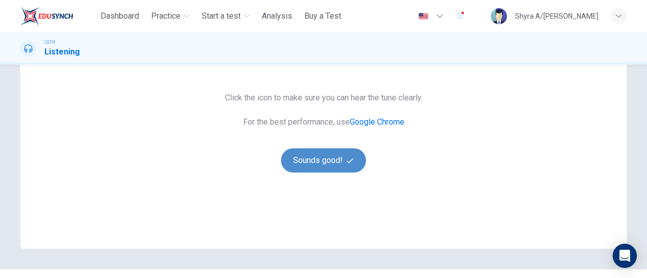
click at [339, 155] on button "Sounds good!" at bounding box center [323, 161] width 85 height 24
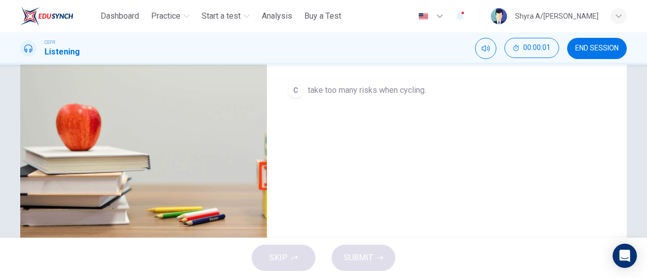
scroll to position [35, 0]
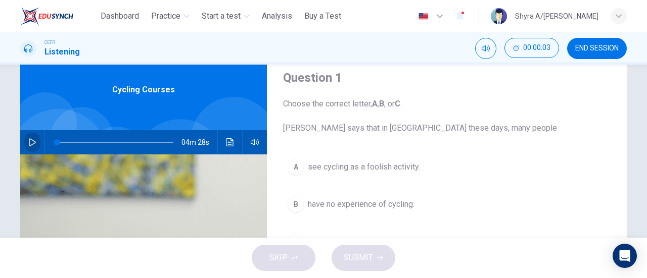
click at [30, 145] on icon "button" at bounding box center [32, 142] width 7 height 8
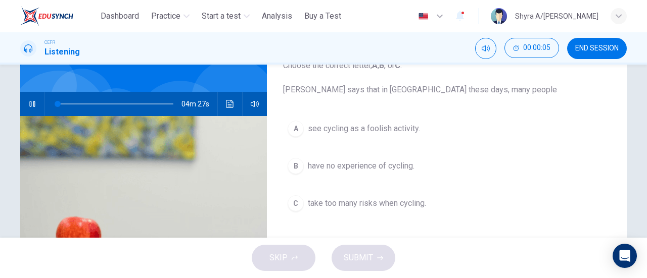
scroll to position [76, 0]
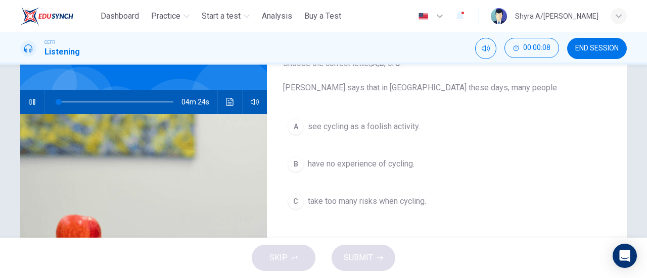
drag, startPoint x: 373, startPoint y: 180, endPoint x: 371, endPoint y: 169, distance: 10.7
click at [371, 169] on div "A see cycling as a foolish activity. B have no experience of cycling. C take to…" at bounding box center [446, 174] width 327 height 120
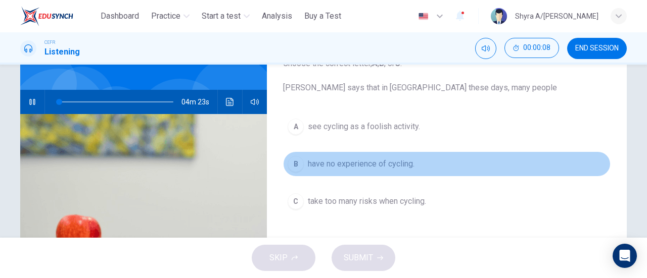
click at [371, 169] on span "have no experience of cycling." at bounding box center [361, 164] width 107 height 12
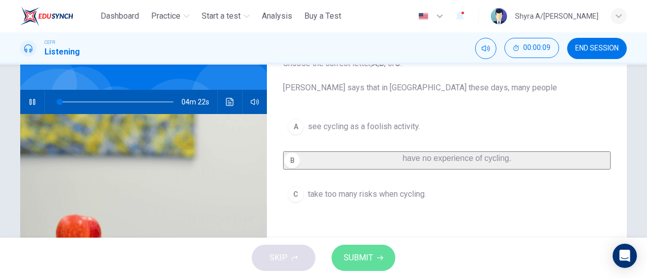
click at [344, 253] on span "SUBMIT" at bounding box center [358, 258] width 29 height 14
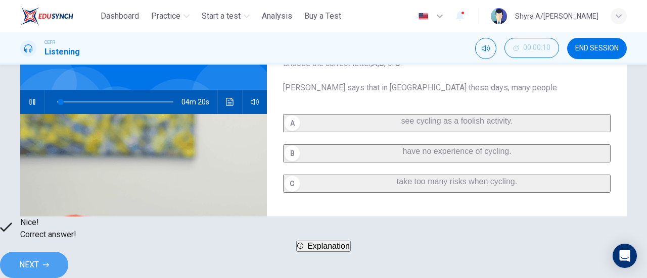
click at [39, 261] on span "NEXT" at bounding box center [29, 265] width 20 height 14
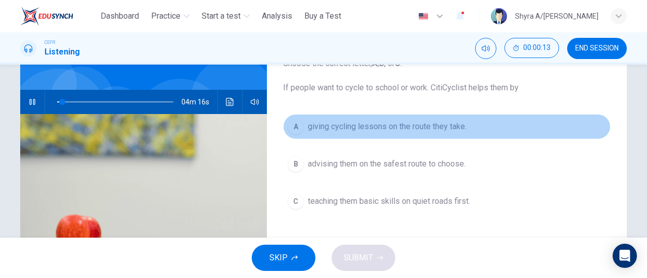
click at [436, 124] on span "giving cycling lessons on the route they take." at bounding box center [387, 127] width 159 height 12
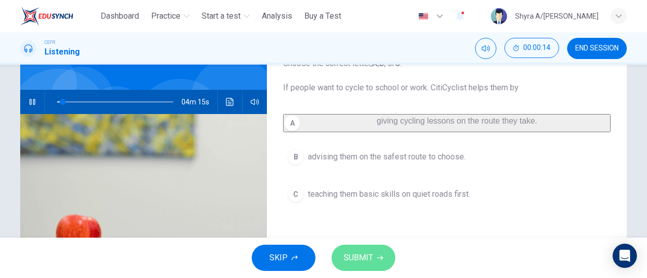
click at [368, 255] on span "SUBMIT" at bounding box center [358, 258] width 29 height 14
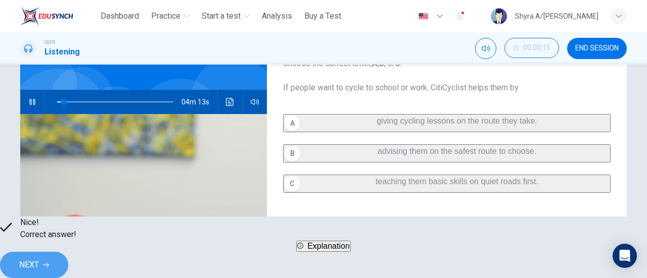
click at [39, 258] on span "NEXT" at bounding box center [29, 265] width 20 height 14
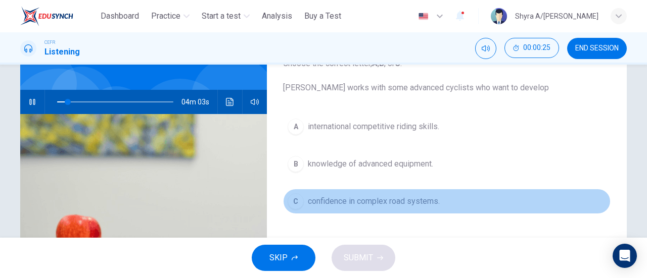
click at [419, 204] on span "confidence in complex road systems." at bounding box center [374, 202] width 132 height 12
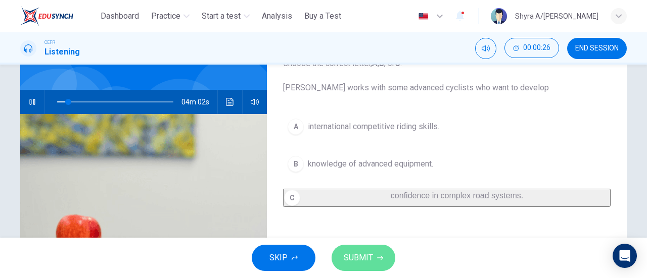
click at [374, 257] on button "SUBMIT" at bounding box center [364, 258] width 64 height 26
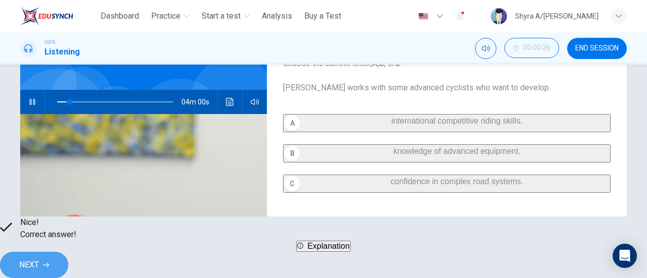
click at [68, 253] on button "NEXT" at bounding box center [34, 265] width 68 height 26
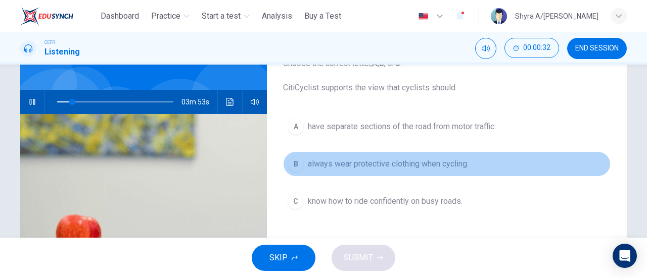
click at [470, 162] on button "B always wear protective clothing when cycling." at bounding box center [446, 164] width 327 height 25
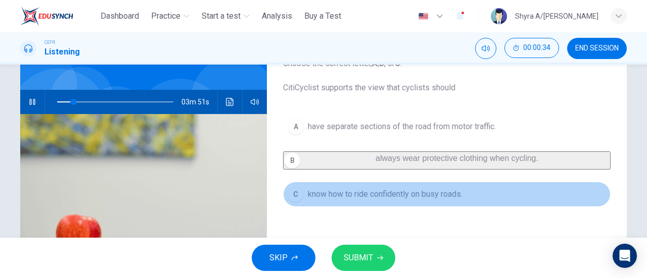
click at [393, 198] on span "know how to ride confidently on busy roads." at bounding box center [385, 195] width 155 height 12
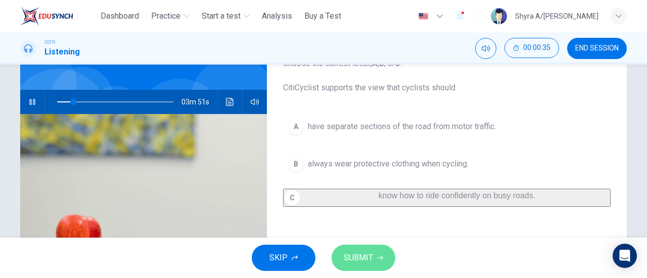
click at [364, 257] on span "SUBMIT" at bounding box center [358, 258] width 29 height 14
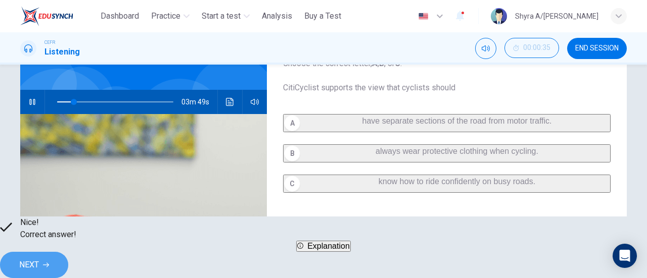
click at [39, 258] on span "NEXT" at bounding box center [29, 265] width 20 height 14
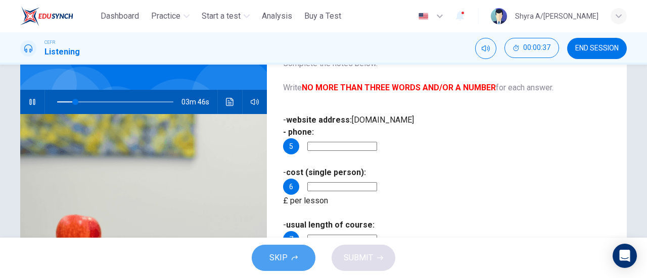
click at [299, 251] on button "SKIP" at bounding box center [284, 258] width 64 height 26
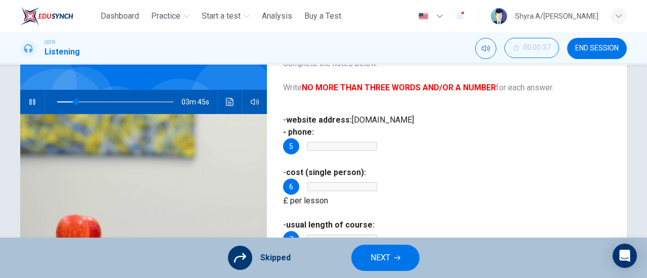
type input "**"
click at [366, 262] on button "NEXT" at bounding box center [385, 258] width 68 height 26
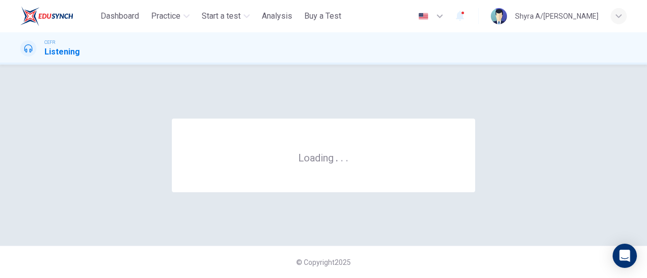
scroll to position [0, 0]
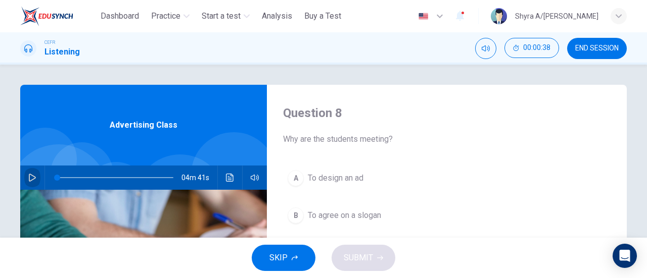
click at [25, 169] on button "button" at bounding box center [32, 178] width 16 height 24
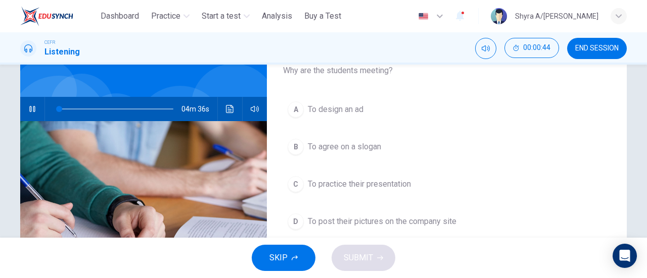
scroll to position [67, 0]
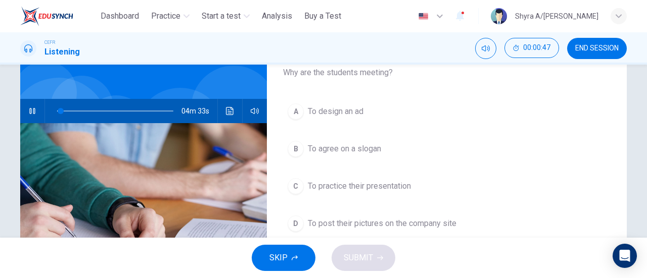
type input "*"
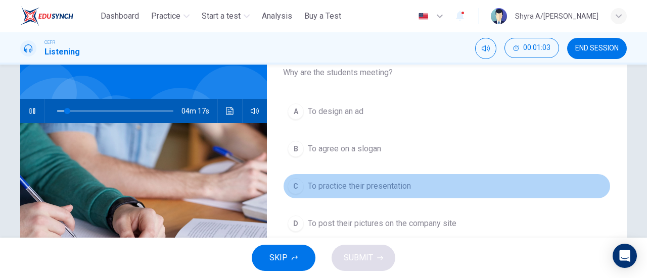
click at [353, 182] on span "To practice their presentation" at bounding box center [359, 186] width 103 height 12
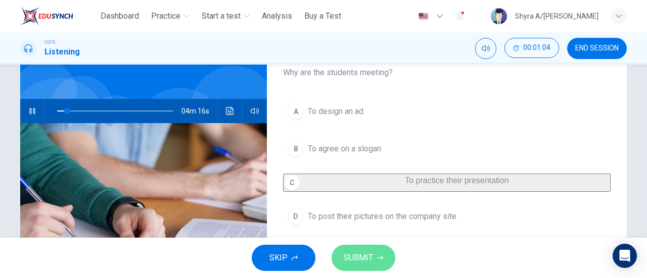
click at [353, 253] on span "SUBMIT" at bounding box center [358, 258] width 29 height 14
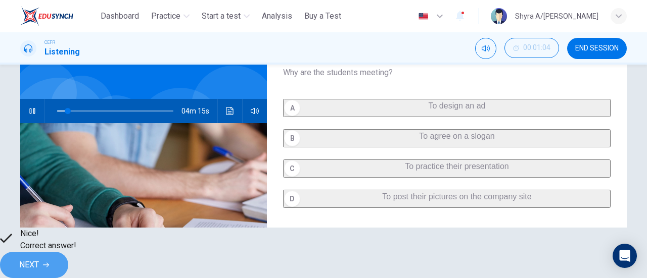
click at [68, 258] on button "NEXT" at bounding box center [34, 265] width 68 height 26
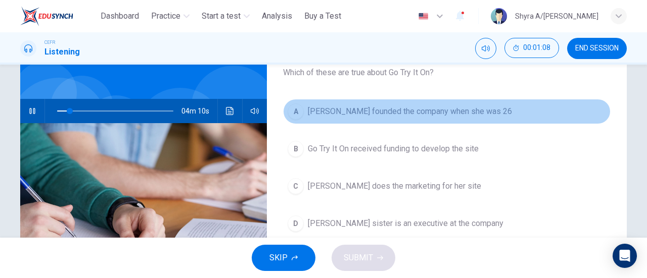
click at [460, 112] on span "[PERSON_NAME] founded the company when she was 26" at bounding box center [410, 112] width 204 height 12
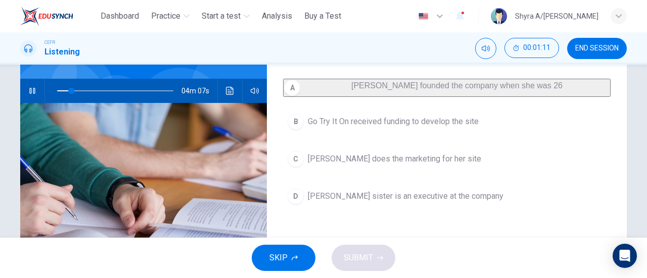
scroll to position [89, 0]
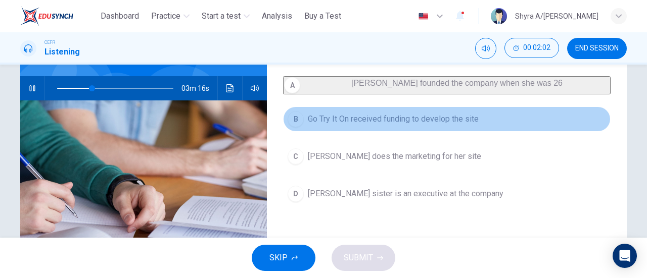
click at [349, 125] on span "Go Try It On received funding to develop the site" at bounding box center [393, 119] width 171 height 12
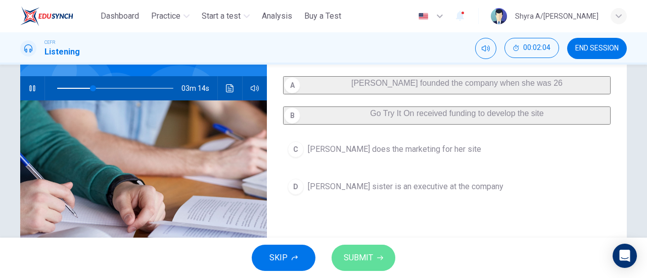
click at [347, 251] on button "SUBMIT" at bounding box center [364, 258] width 64 height 26
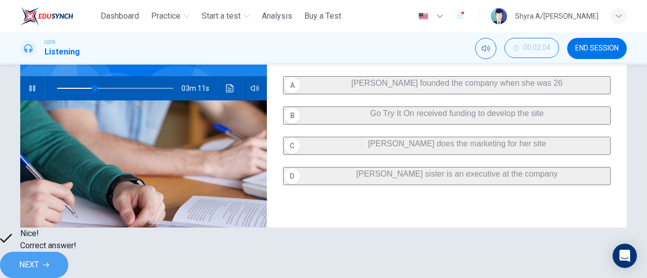
click at [68, 266] on button "NEXT" at bounding box center [34, 265] width 68 height 26
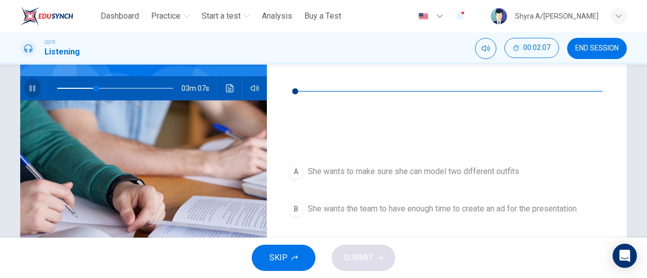
click at [25, 92] on button "button" at bounding box center [32, 88] width 16 height 24
type input "**"
click at [286, 72] on button "button" at bounding box center [291, 76] width 16 height 16
type input "**"
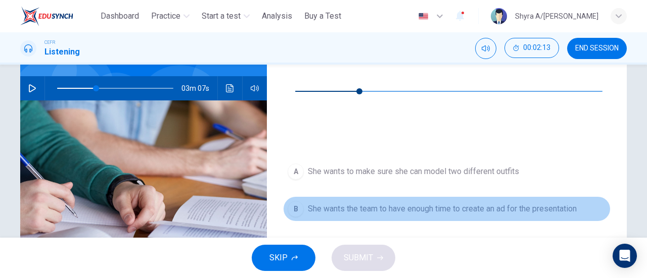
click at [507, 203] on span "She wants the team to have enough time to create an ad for the presentation" at bounding box center [442, 209] width 269 height 12
type input "**"
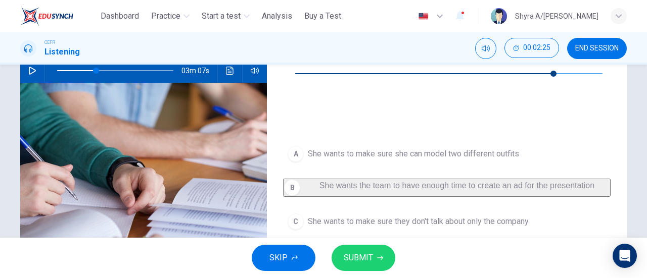
scroll to position [104, 0]
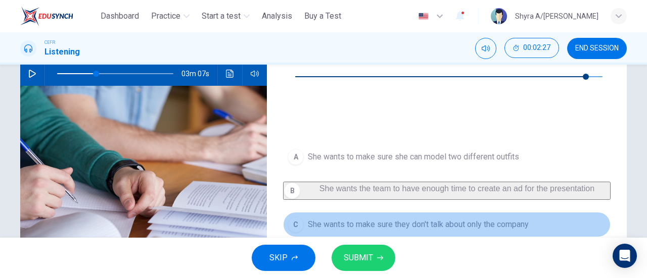
type input "*"
click at [527, 212] on button "C She wants to make sure they don't talk about only the company" at bounding box center [446, 224] width 327 height 25
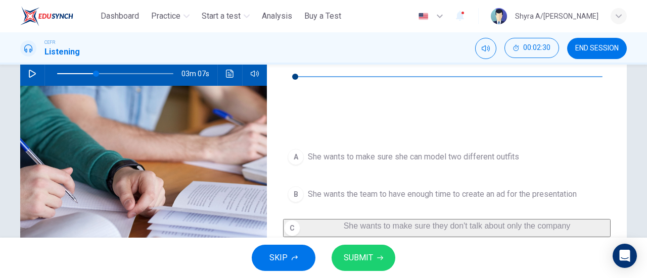
click at [495, 256] on span "She wants to make sure she can deliver her part of the presentation" at bounding box center [427, 262] width 239 height 12
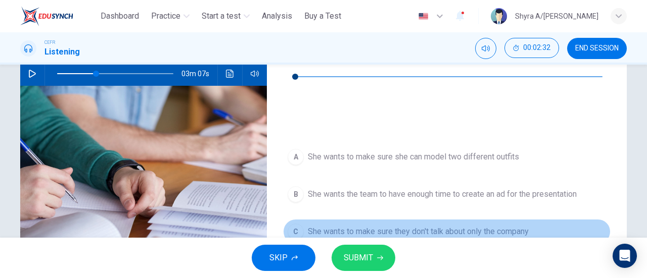
click at [415, 219] on button "C She wants to make sure they don't talk about only the company" at bounding box center [446, 231] width 327 height 25
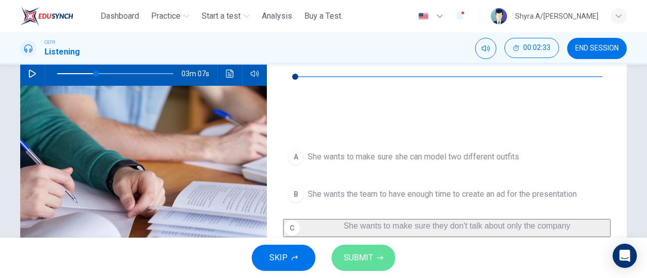
click at [359, 262] on span "SUBMIT" at bounding box center [358, 258] width 29 height 14
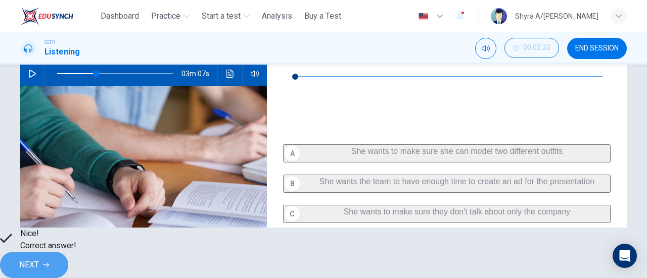
click at [39, 258] on span "NEXT" at bounding box center [29, 265] width 20 height 14
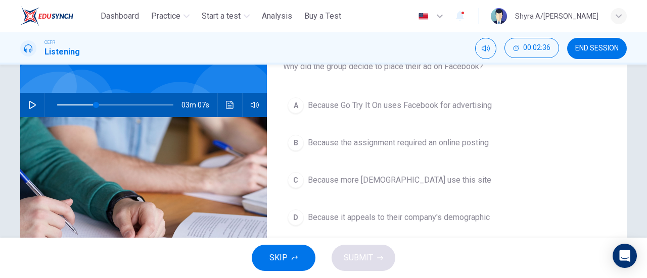
scroll to position [75, 0]
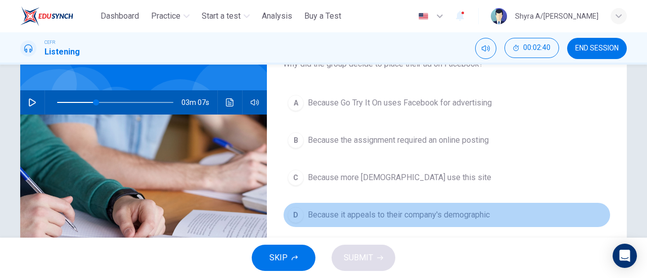
click at [457, 216] on span "Because it appeals to their company's demographic" at bounding box center [399, 215] width 182 height 12
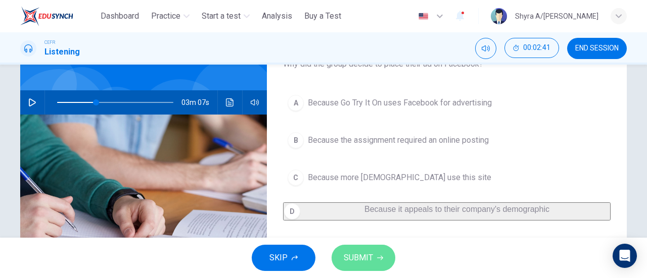
click at [365, 249] on button "SUBMIT" at bounding box center [364, 258] width 64 height 26
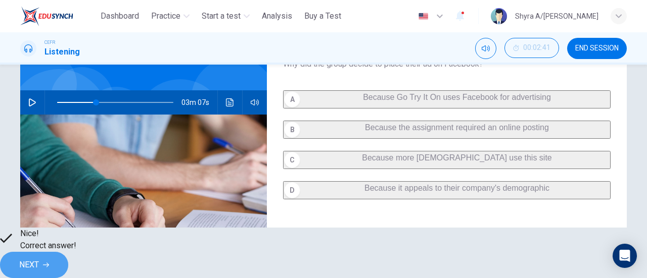
click at [68, 267] on button "NEXT" at bounding box center [34, 265] width 68 height 26
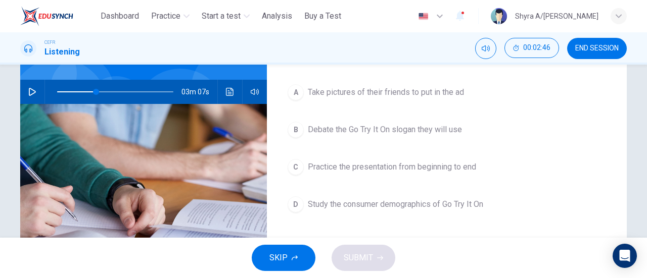
scroll to position [81, 0]
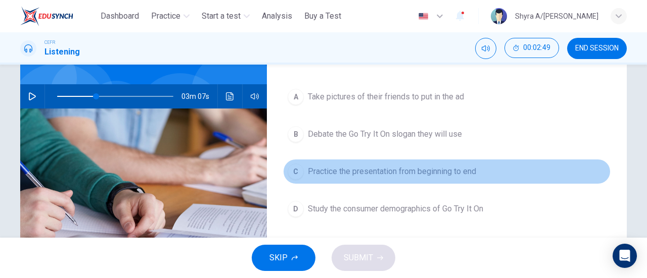
click at [429, 169] on span "Practice the presentation from beginning to end" at bounding box center [392, 172] width 168 height 12
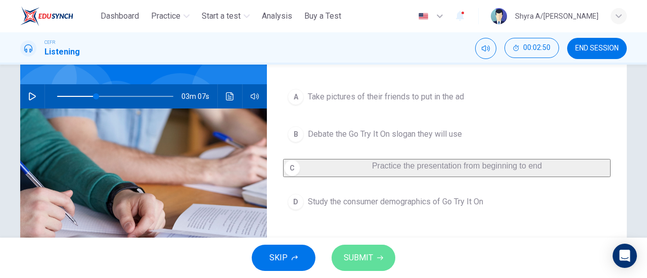
click at [351, 250] on button "SUBMIT" at bounding box center [364, 258] width 64 height 26
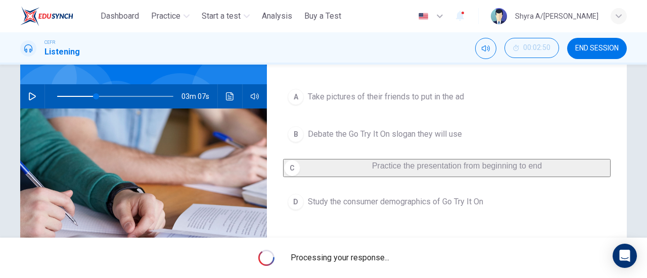
type input "**"
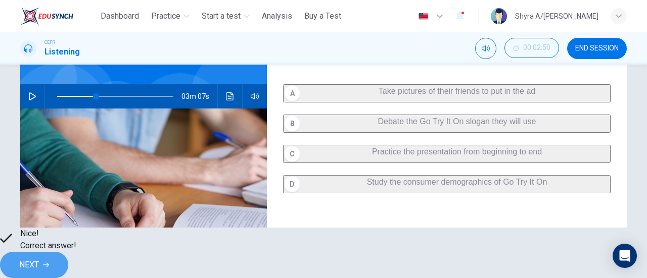
click at [68, 261] on button "NEXT" at bounding box center [34, 265] width 68 height 26
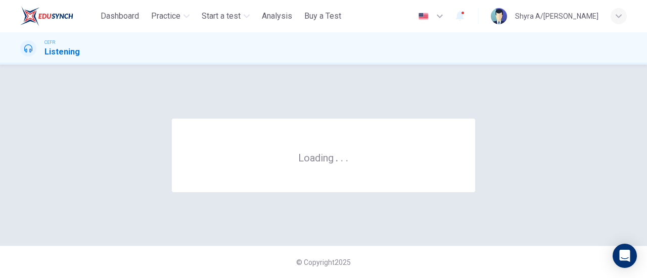
scroll to position [0, 0]
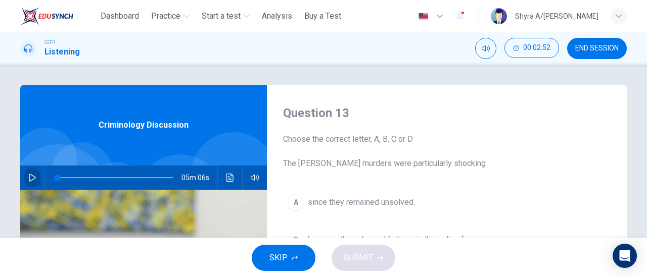
click at [25, 174] on button "button" at bounding box center [32, 178] width 16 height 24
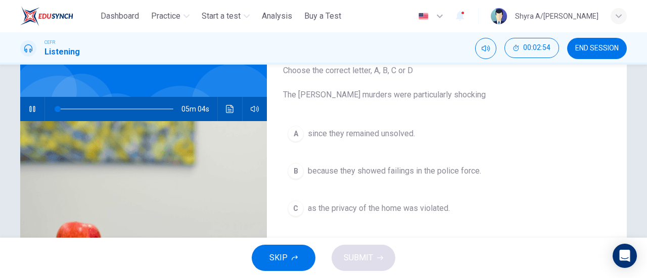
scroll to position [67, 0]
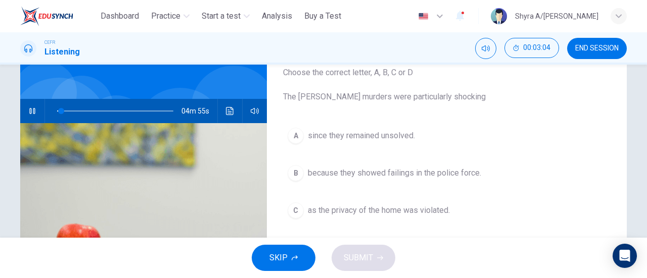
type input "*"
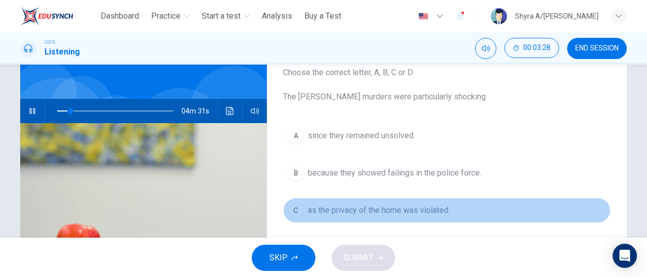
click at [308, 215] on span "as the privacy of the home was violated." at bounding box center [379, 211] width 142 height 12
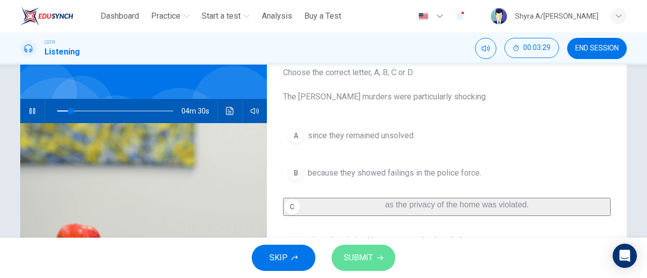
click at [354, 259] on span "SUBMIT" at bounding box center [358, 258] width 29 height 14
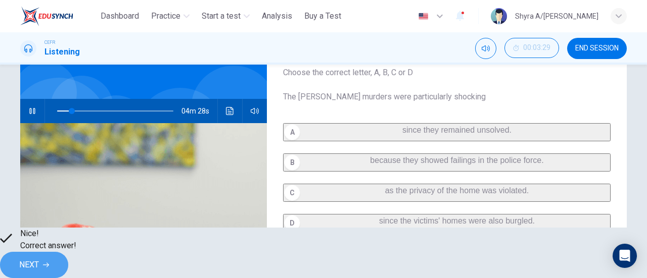
click at [39, 258] on span "NEXT" at bounding box center [29, 265] width 20 height 14
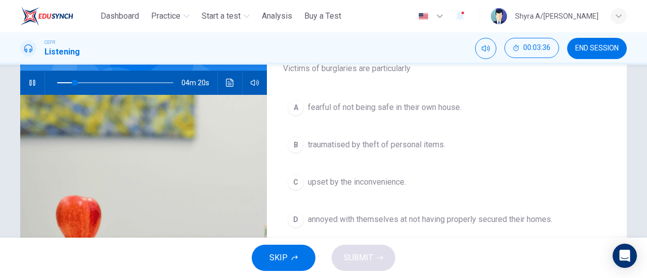
scroll to position [96, 0]
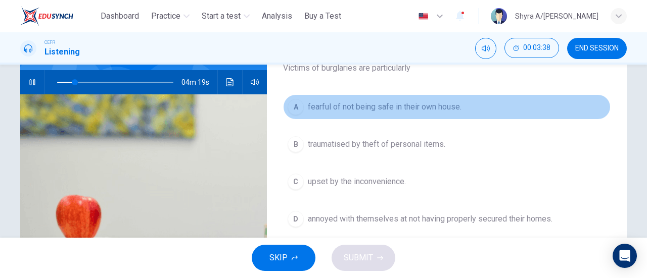
click at [377, 108] on span "fearful of not being safe in their own house." at bounding box center [385, 107] width 154 height 12
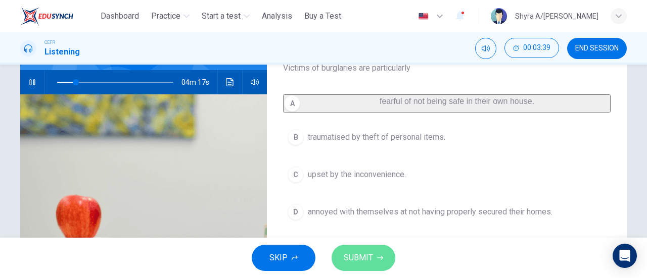
click at [365, 254] on span "SUBMIT" at bounding box center [358, 258] width 29 height 14
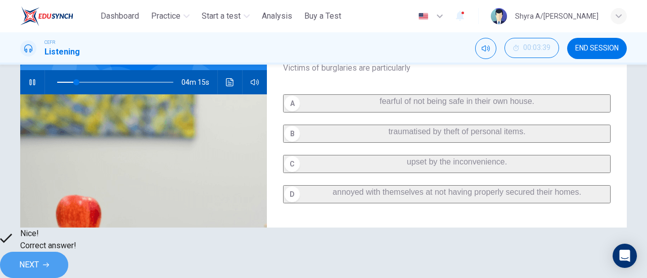
click at [39, 258] on span "NEXT" at bounding box center [29, 265] width 20 height 14
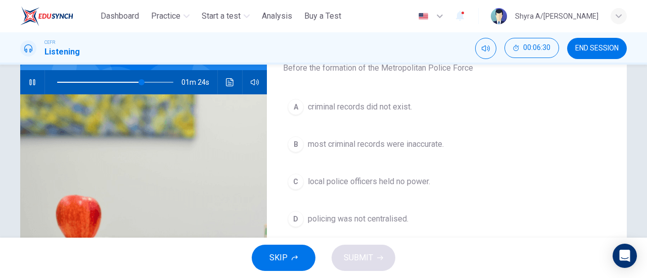
type input "**"
click at [597, 46] on span "END SESSION" at bounding box center [596, 48] width 43 height 8
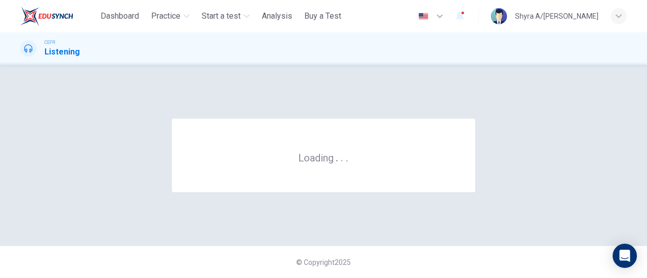
scroll to position [0, 0]
